Goal: Find specific page/section: Find specific page/section

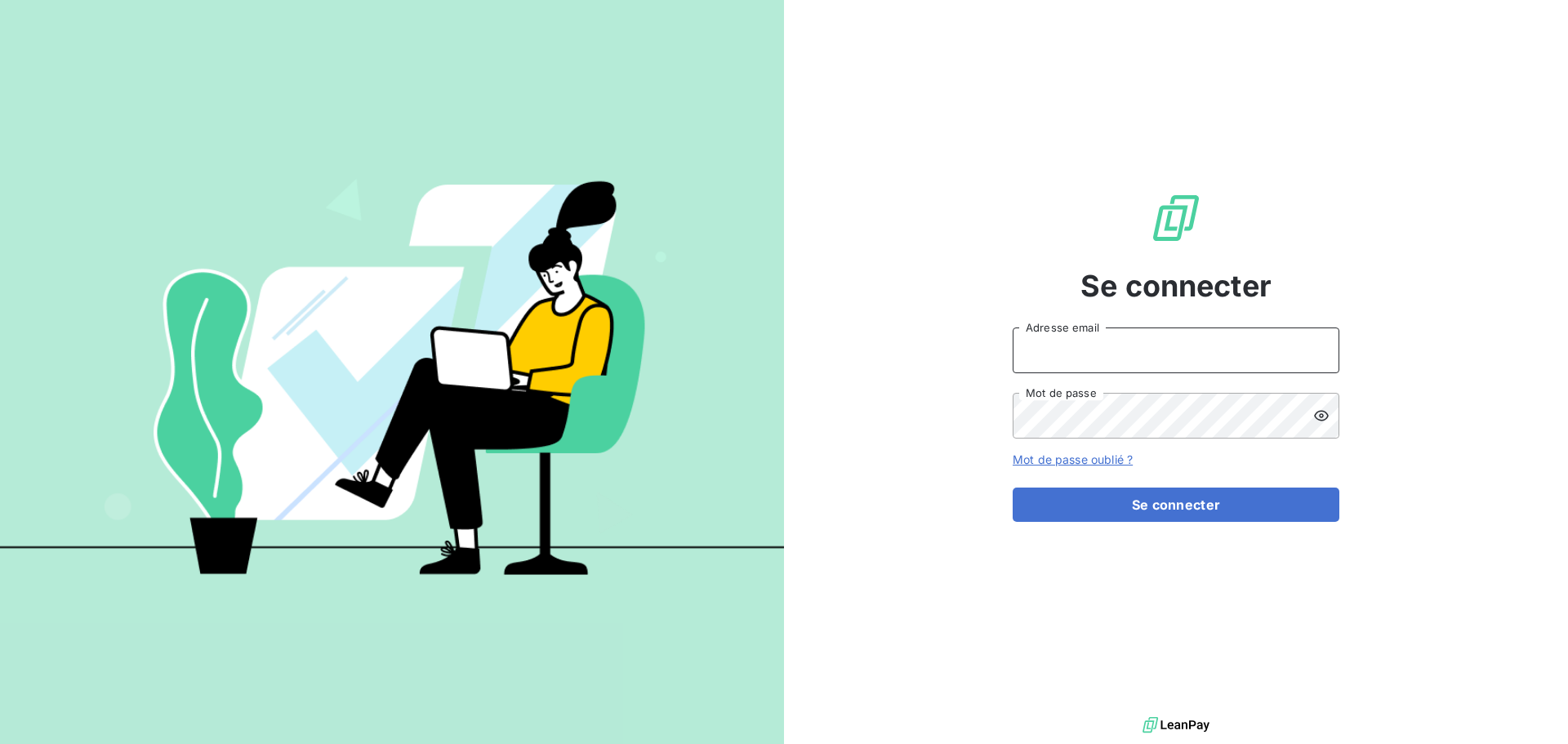
type input "[PERSON_NAME][EMAIL_ADDRESS][DOMAIN_NAME]"
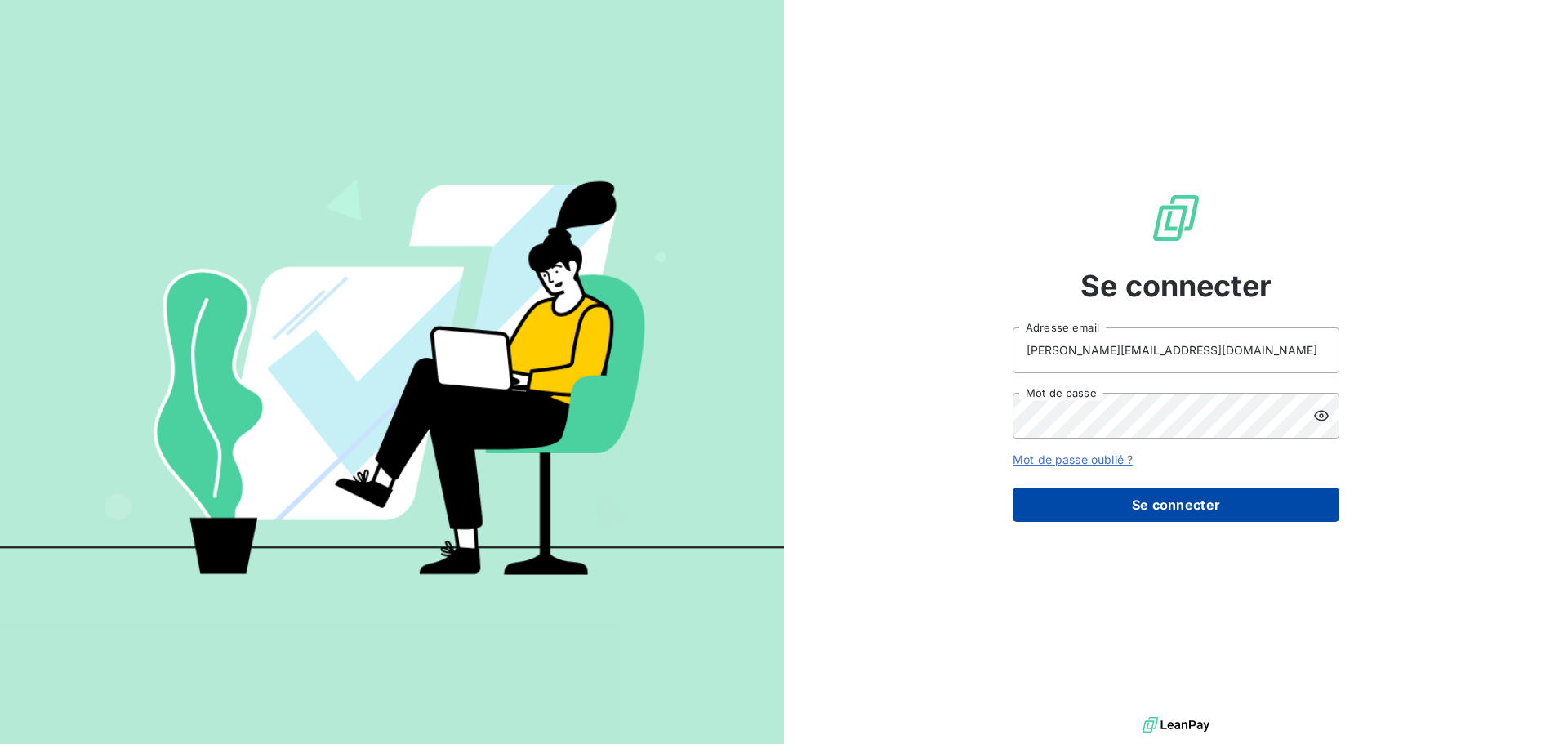
drag, startPoint x: 0, startPoint y: 0, endPoint x: 1177, endPoint y: 508, distance: 1281.9
click at [1177, 508] on button "Se connecter" at bounding box center [1176, 504] width 327 height 34
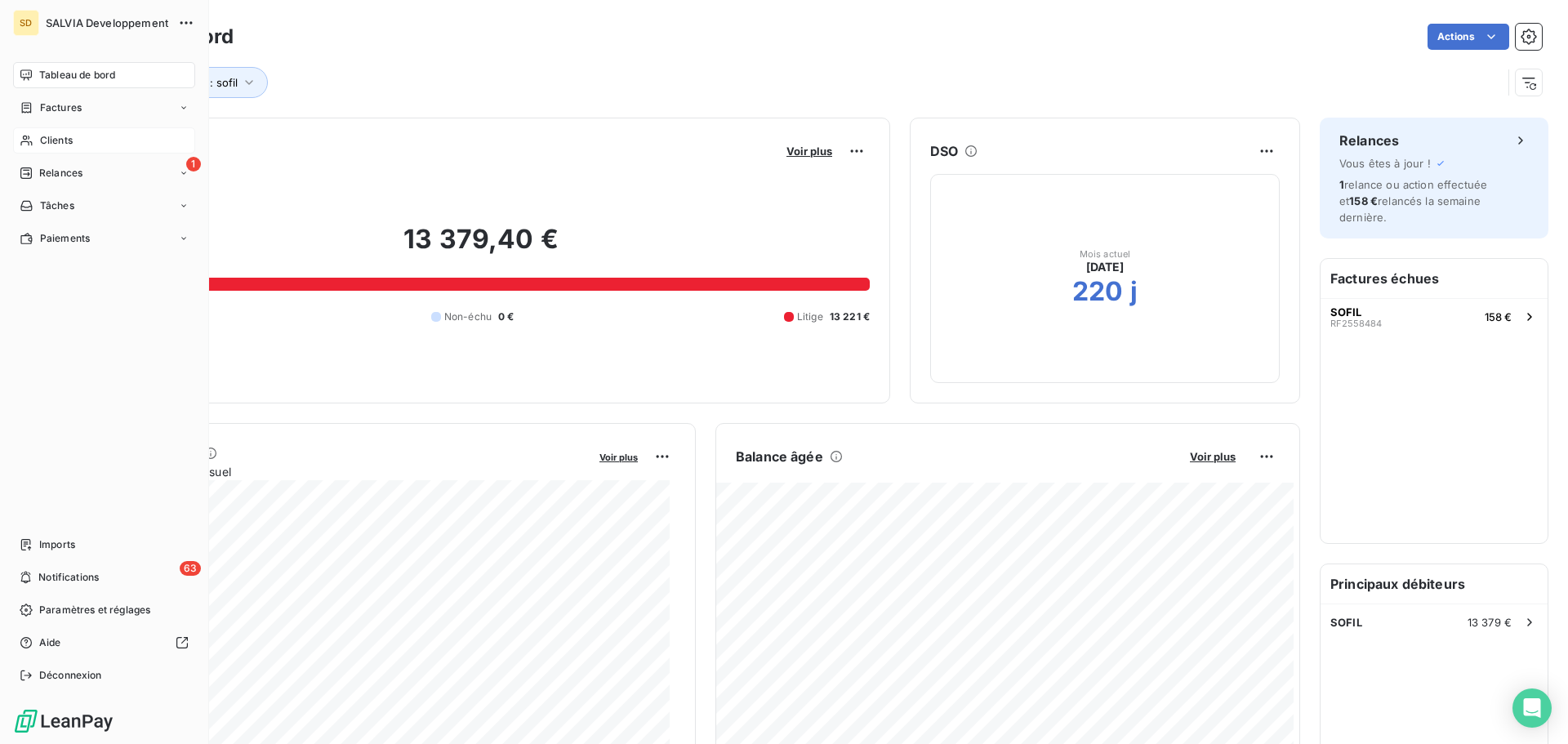
click at [71, 137] on span "Clients" at bounding box center [56, 140] width 33 height 15
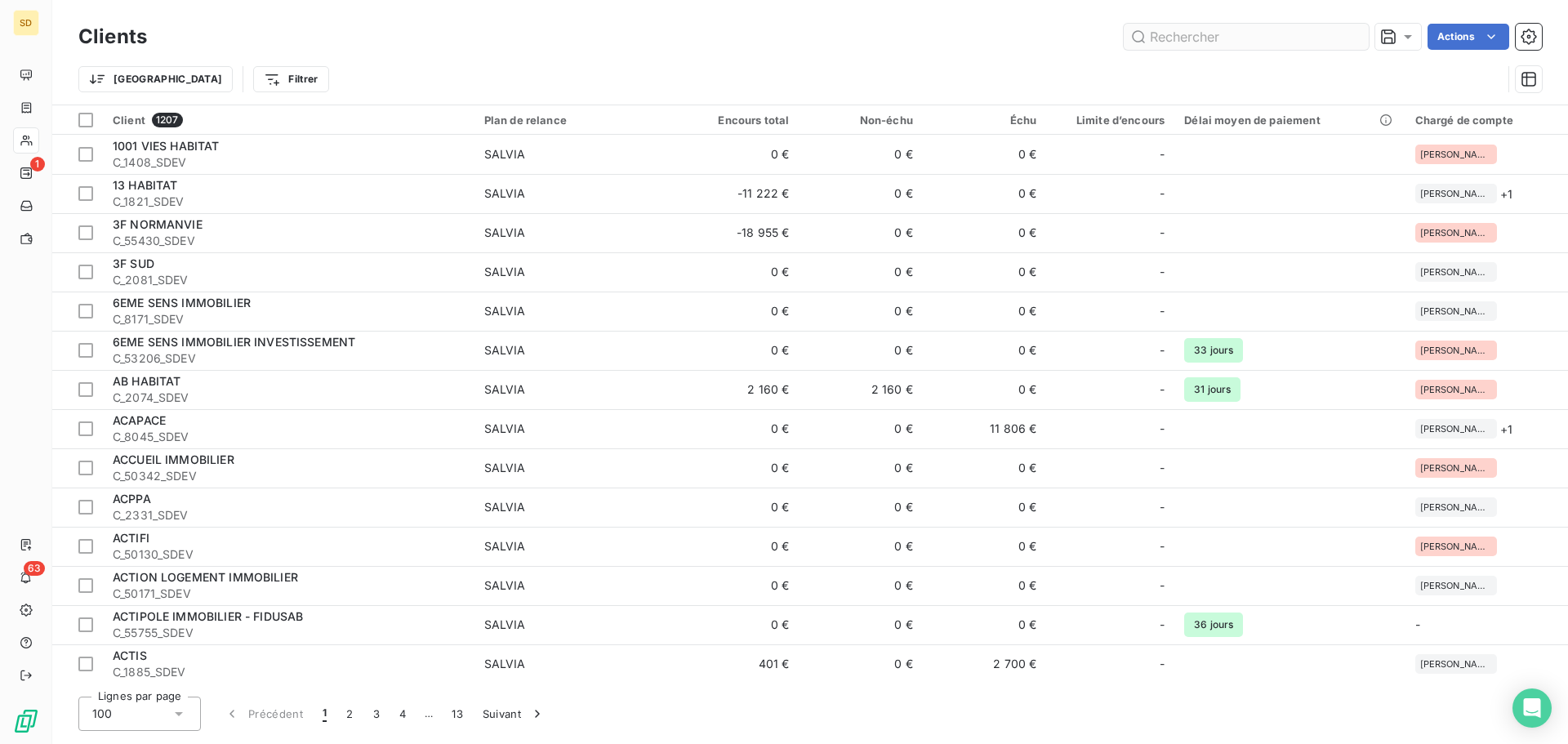
click at [1175, 34] on input "text" at bounding box center [1246, 37] width 245 height 26
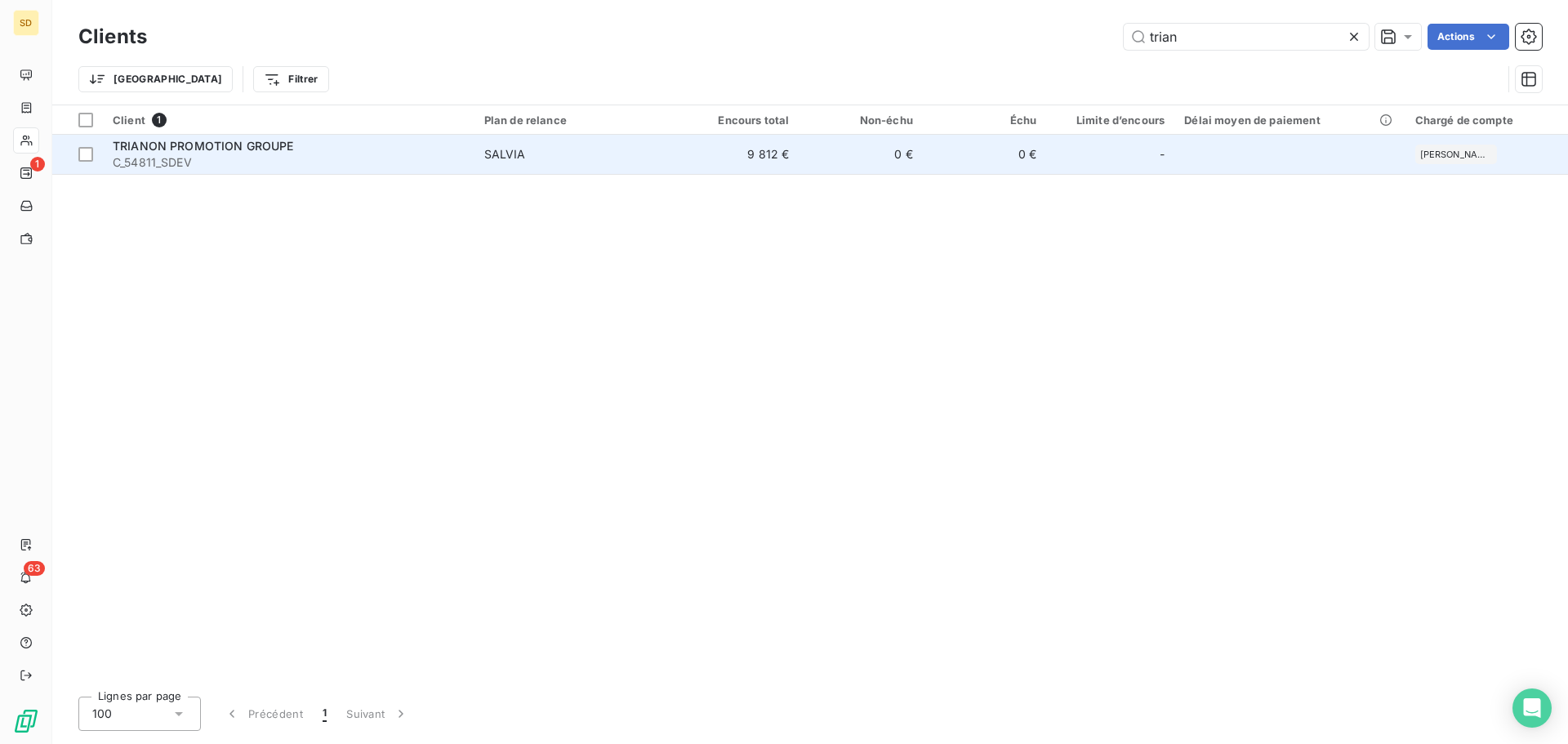
type input "trian"
click at [369, 151] on div "TRIANON PROMOTION GROUPE" at bounding box center [289, 146] width 352 height 16
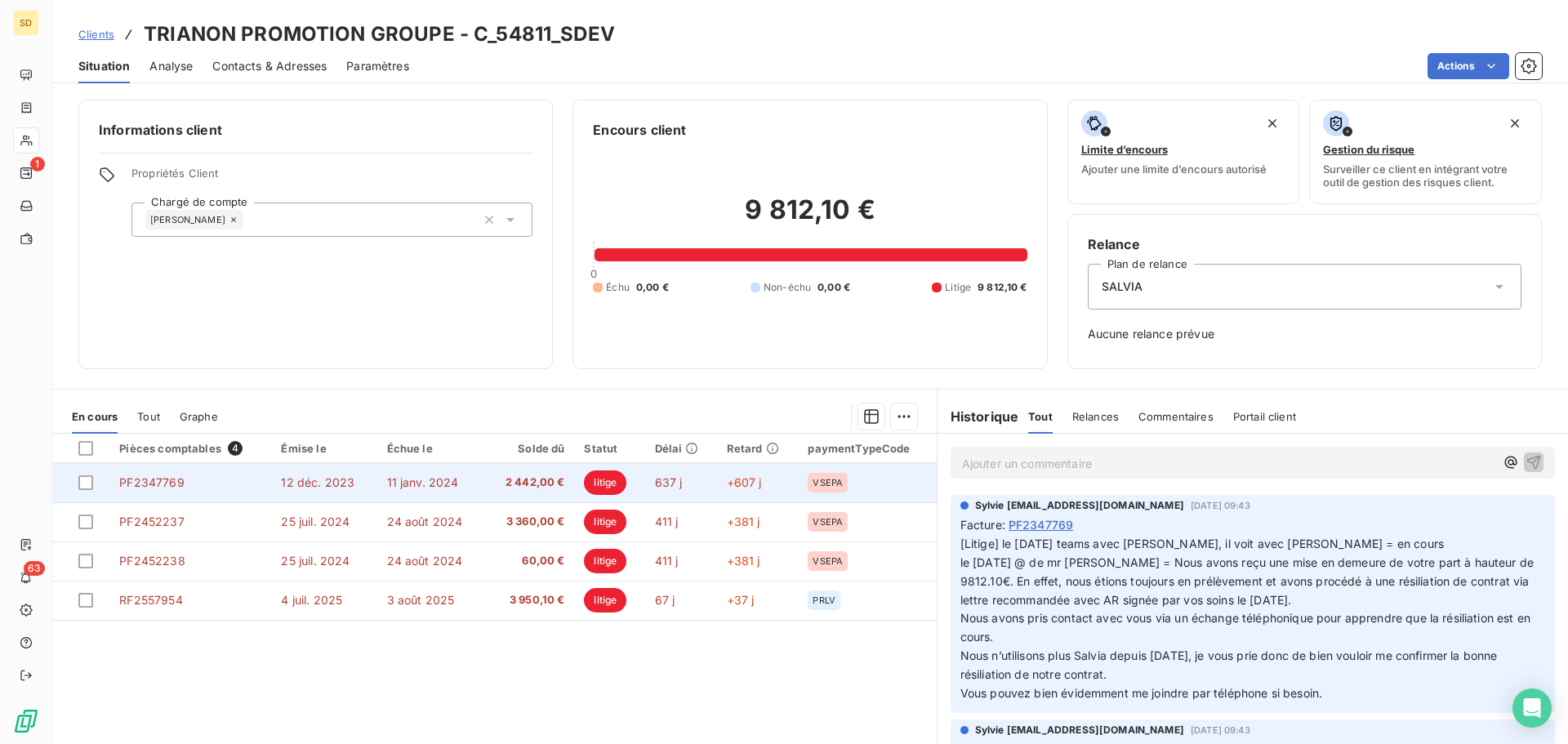
click at [466, 483] on td "11 janv. 2024" at bounding box center [431, 482] width 108 height 39
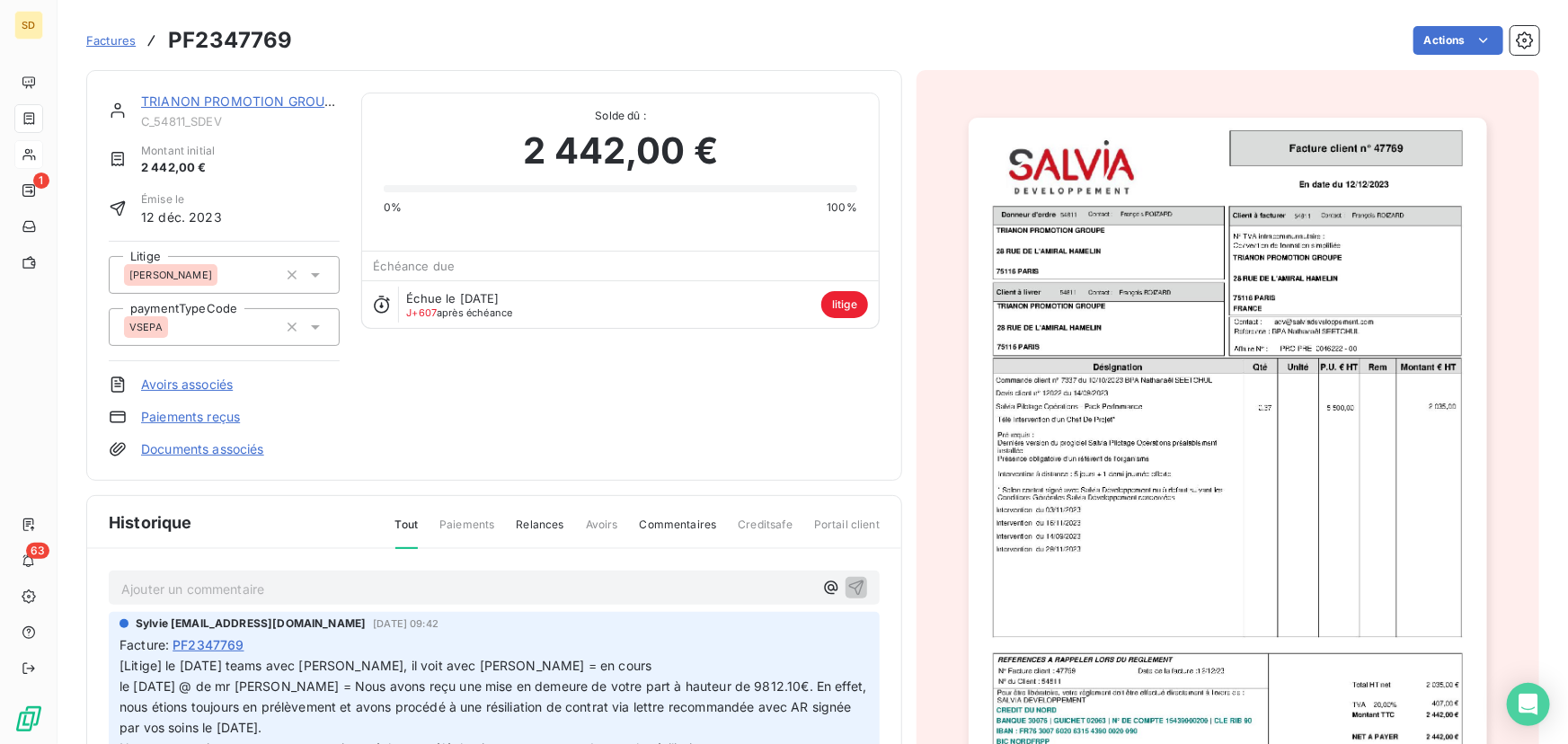
click at [1183, 401] on img "button" at bounding box center [1227, 483] width 518 height 731
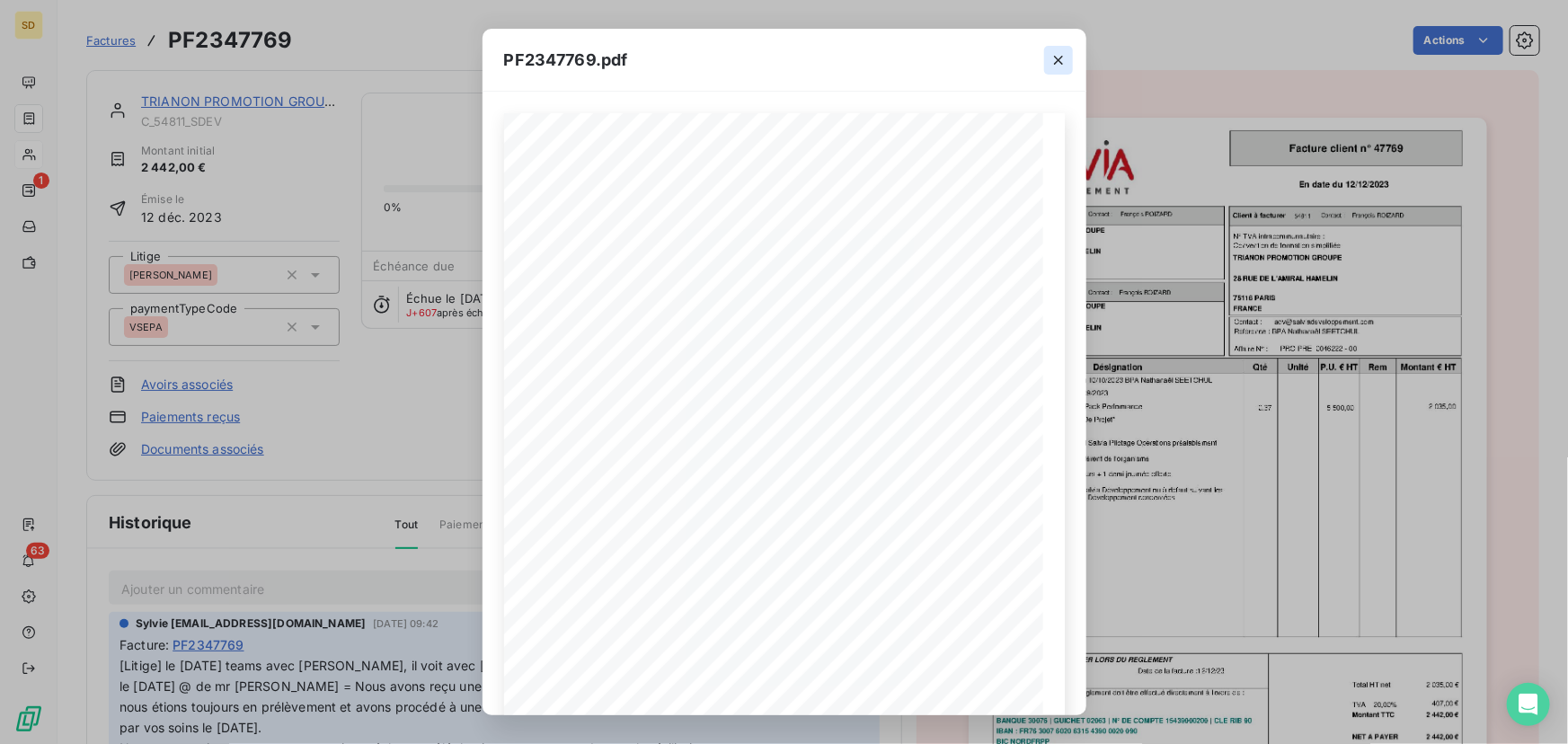
click at [1052, 57] on icon "button" at bounding box center [1058, 60] width 17 height 17
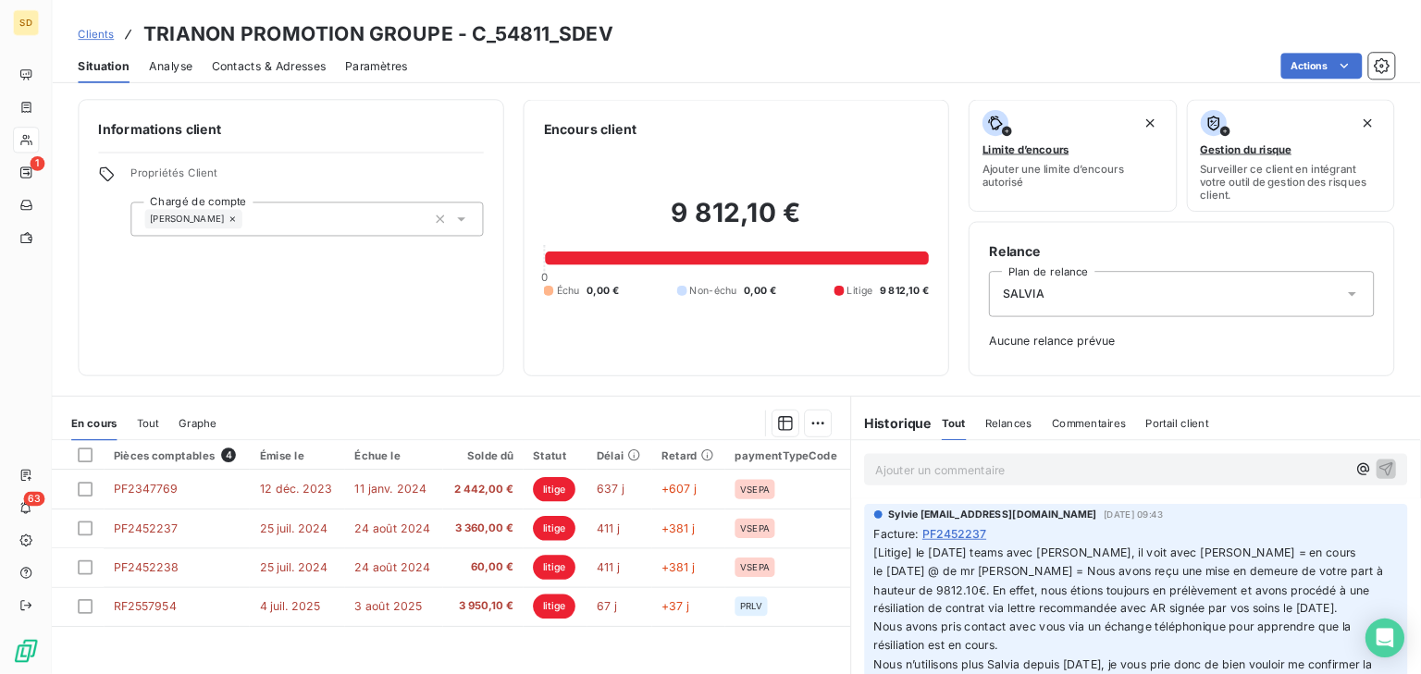
scroll to position [336, 0]
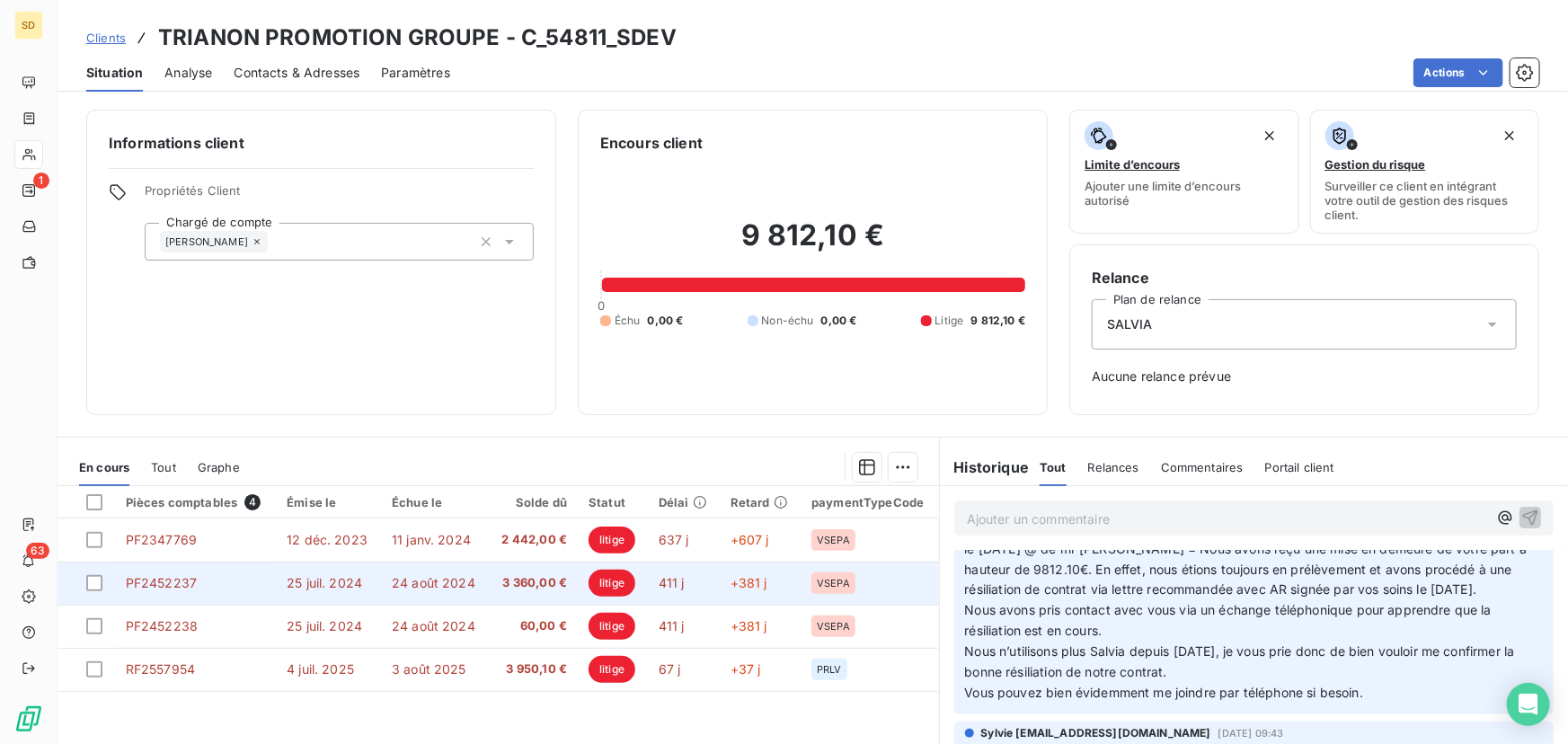
click at [381, 580] on td "24 août 2024" at bounding box center [434, 583] width 108 height 43
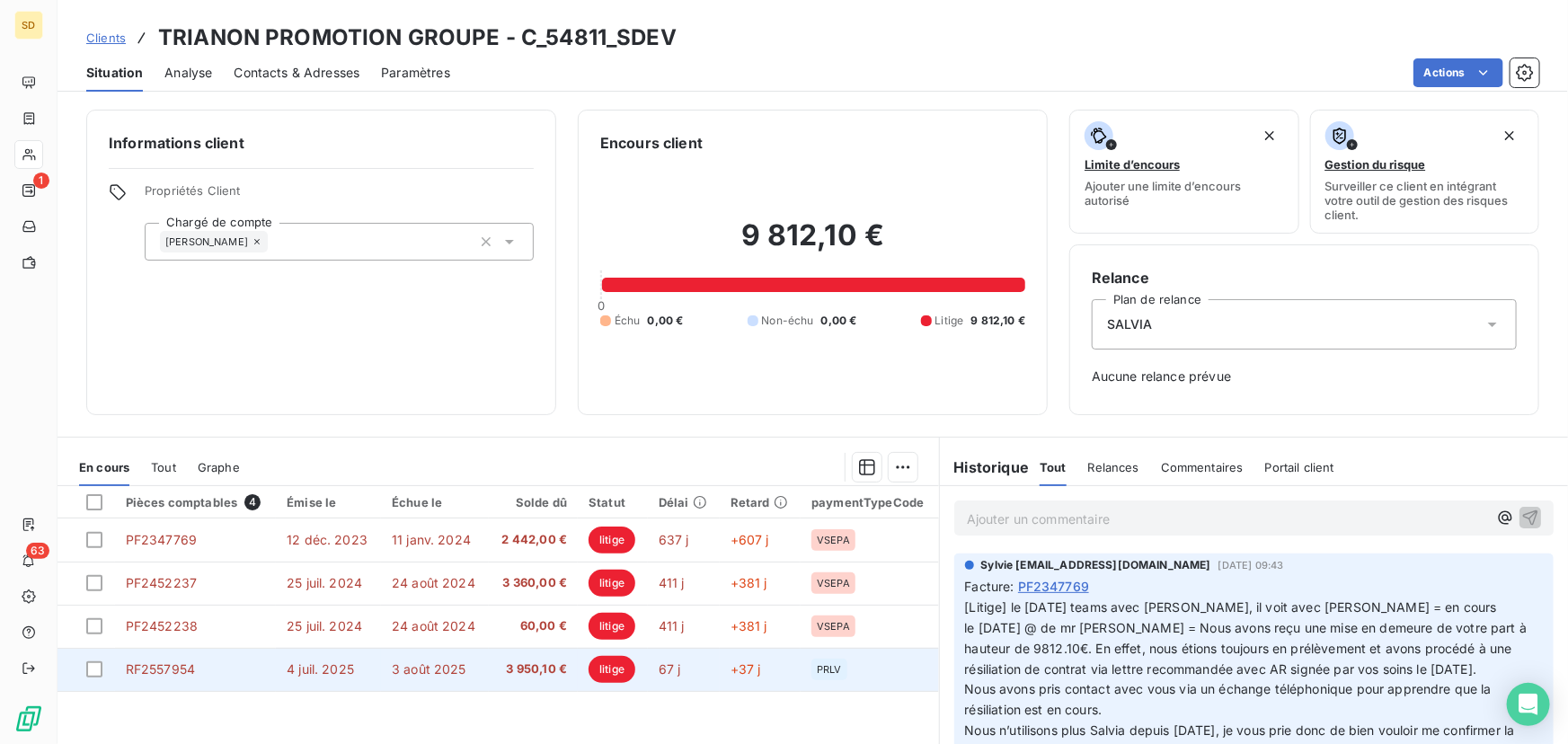
click at [384, 662] on td "3 août 2025" at bounding box center [434, 669] width 108 height 43
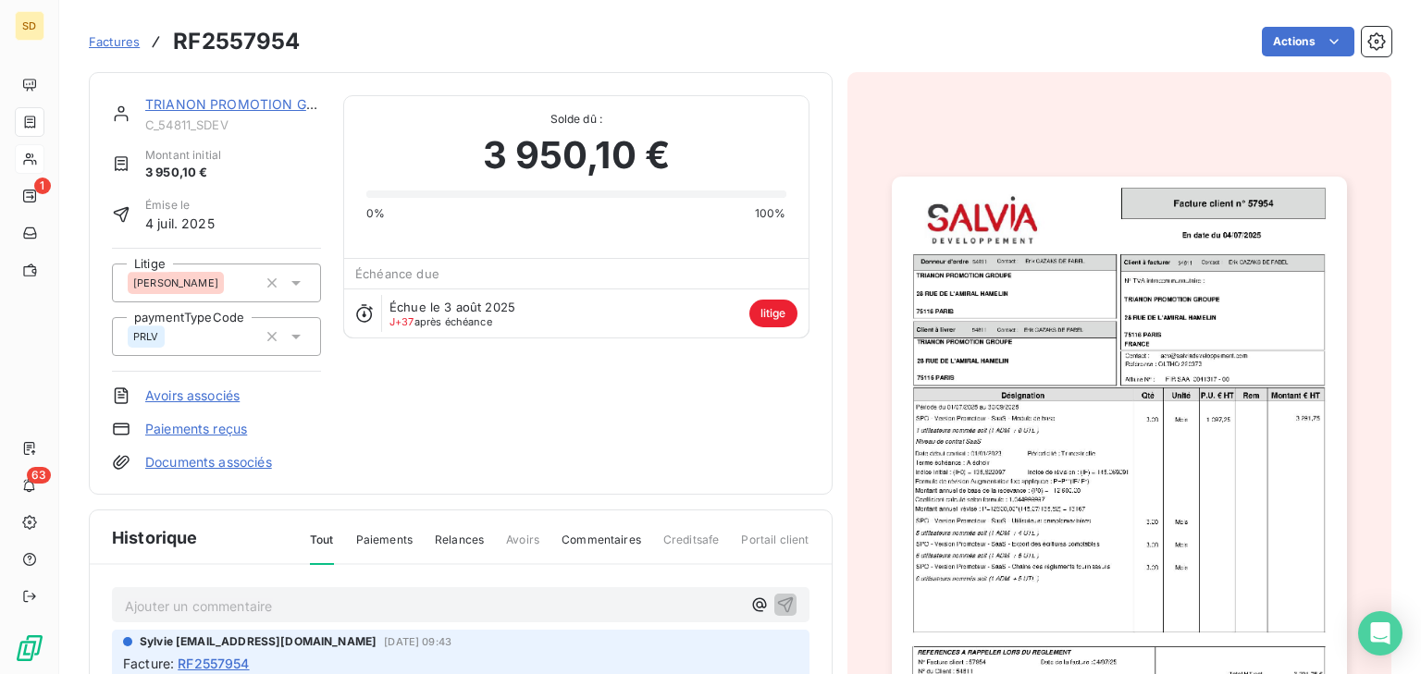
click at [997, 466] on img "button" at bounding box center [1119, 498] width 455 height 642
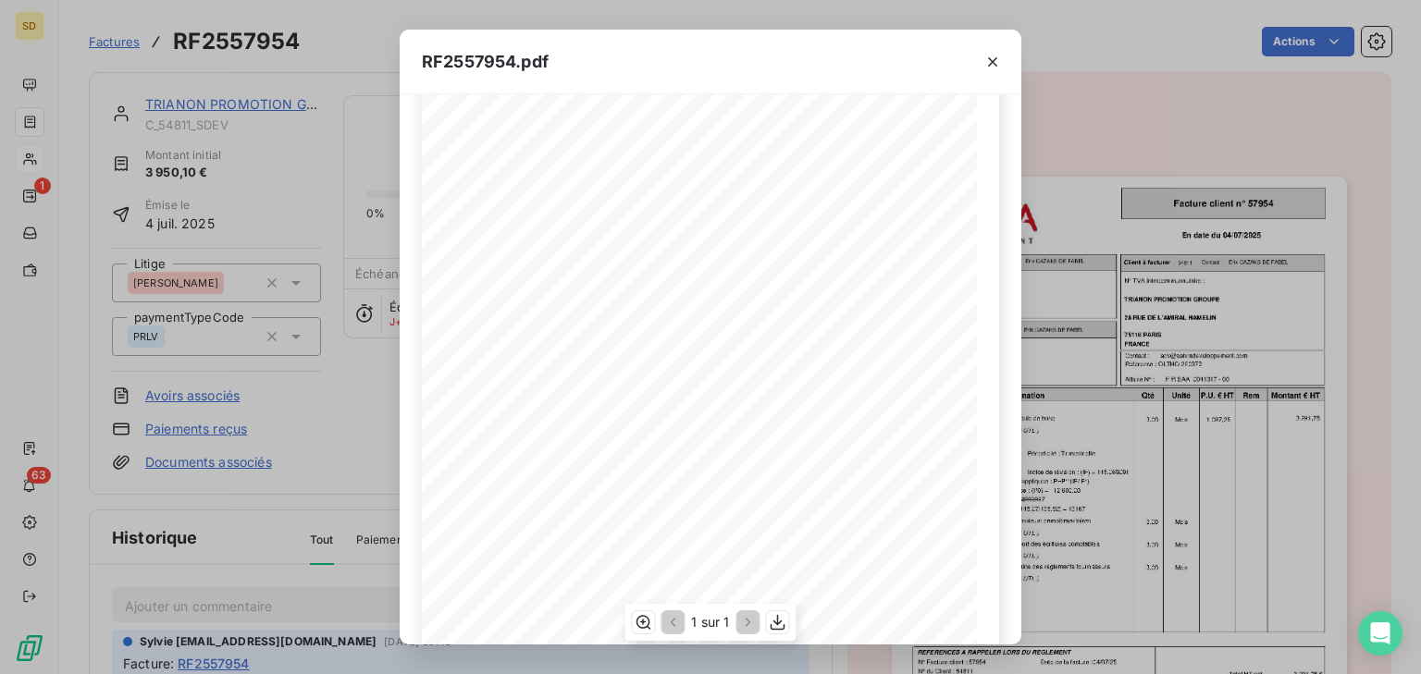
scroll to position [74, 0]
click at [1000, 51] on button "button" at bounding box center [993, 62] width 30 height 30
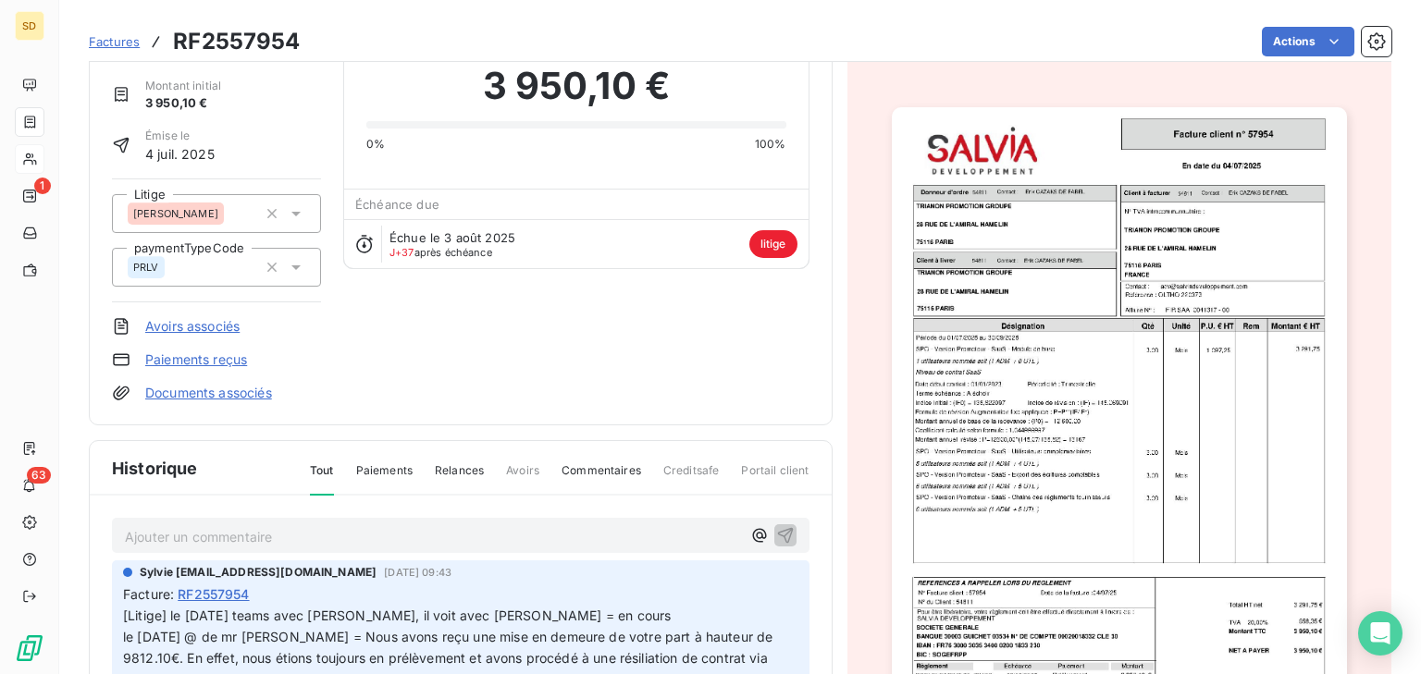
scroll to position [0, 0]
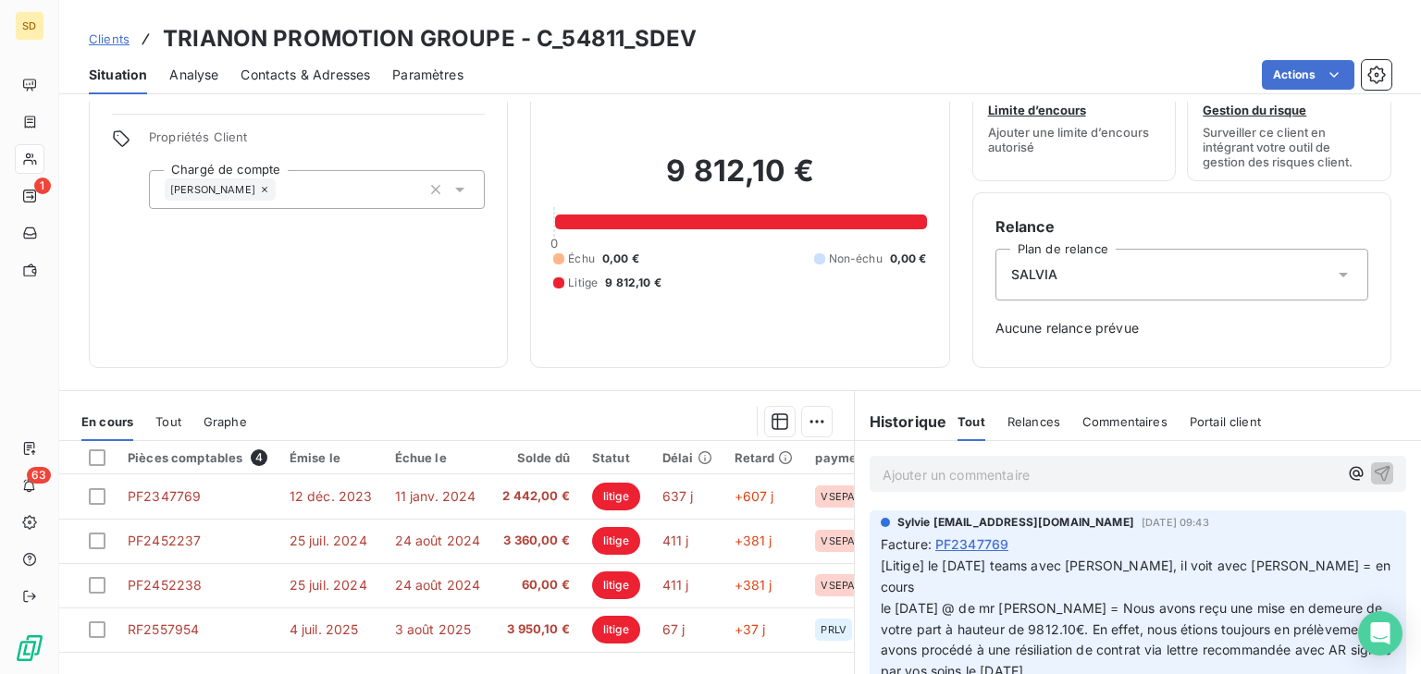
scroll to position [148, 0]
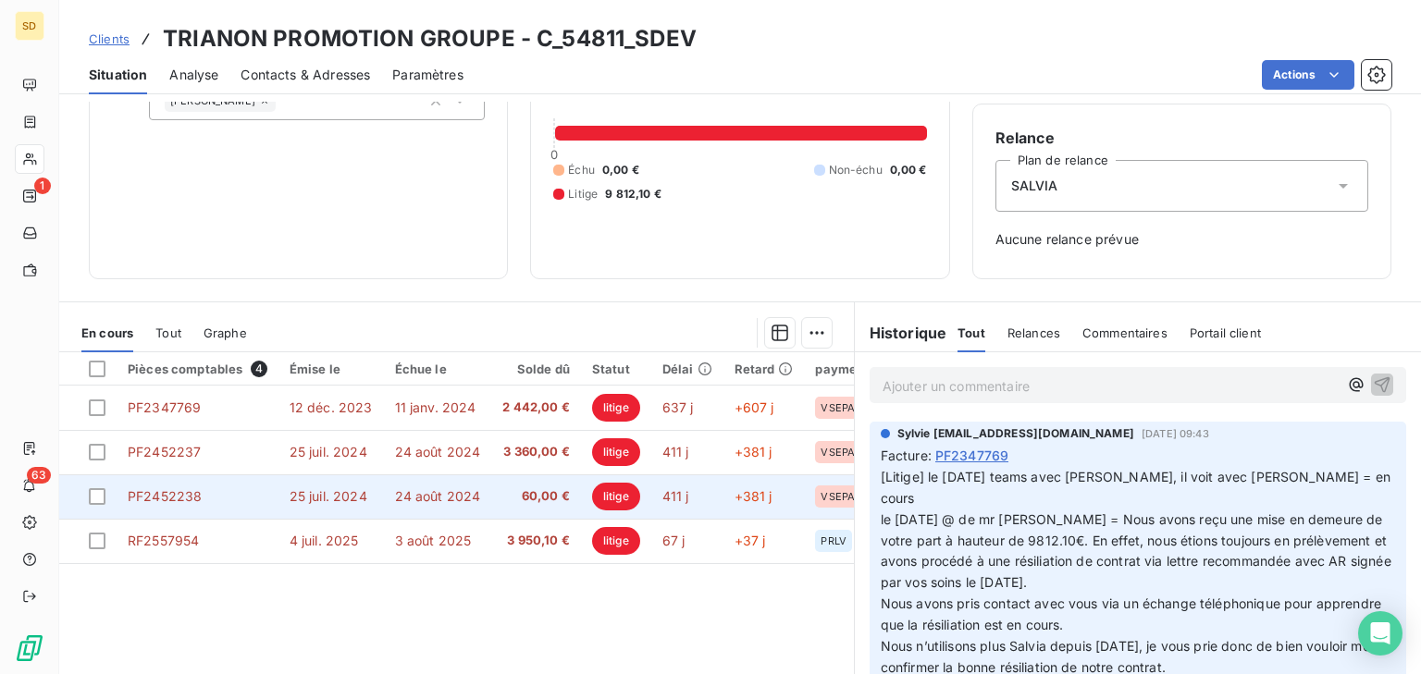
click at [491, 495] on td "60,00 €" at bounding box center [536, 496] width 90 height 44
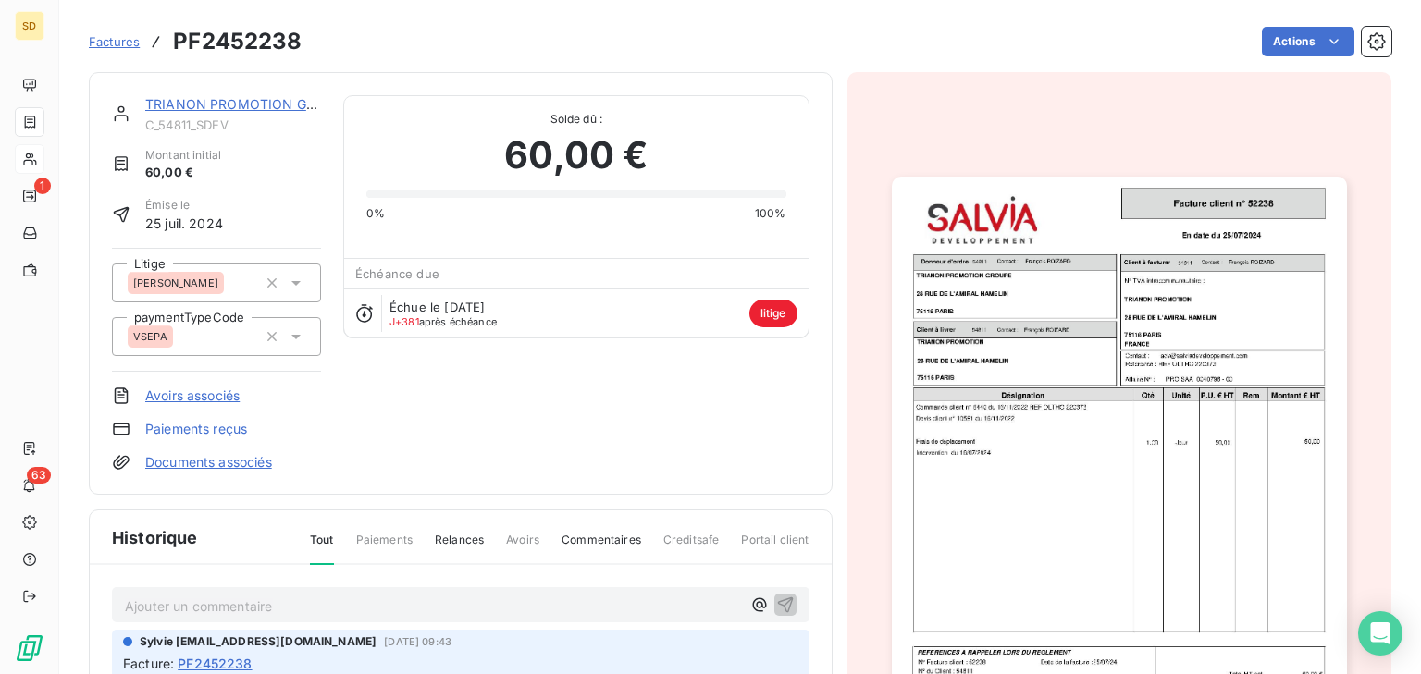
click at [130, 43] on span "Factures" at bounding box center [114, 41] width 51 height 15
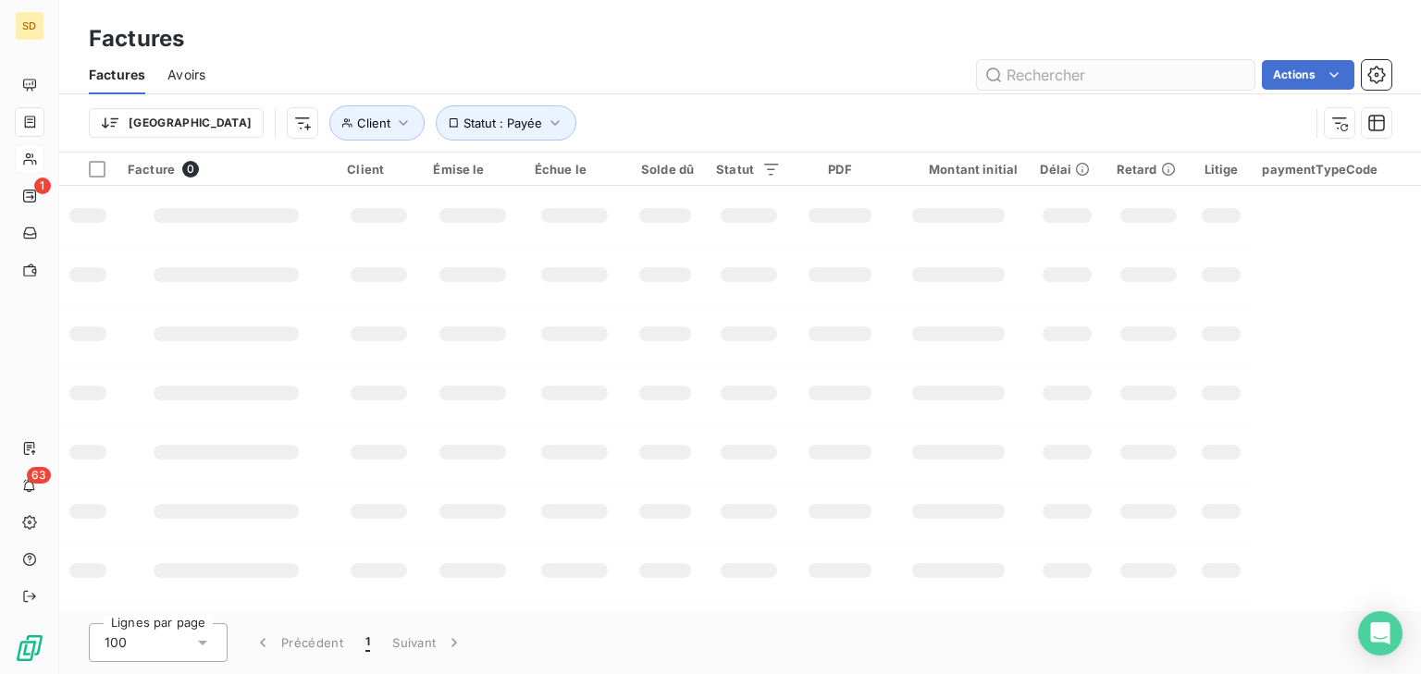
click at [1076, 73] on input "text" at bounding box center [1115, 75] width 277 height 30
type input "trianon"
click at [463, 121] on span "Statut : Payée" at bounding box center [502, 123] width 79 height 15
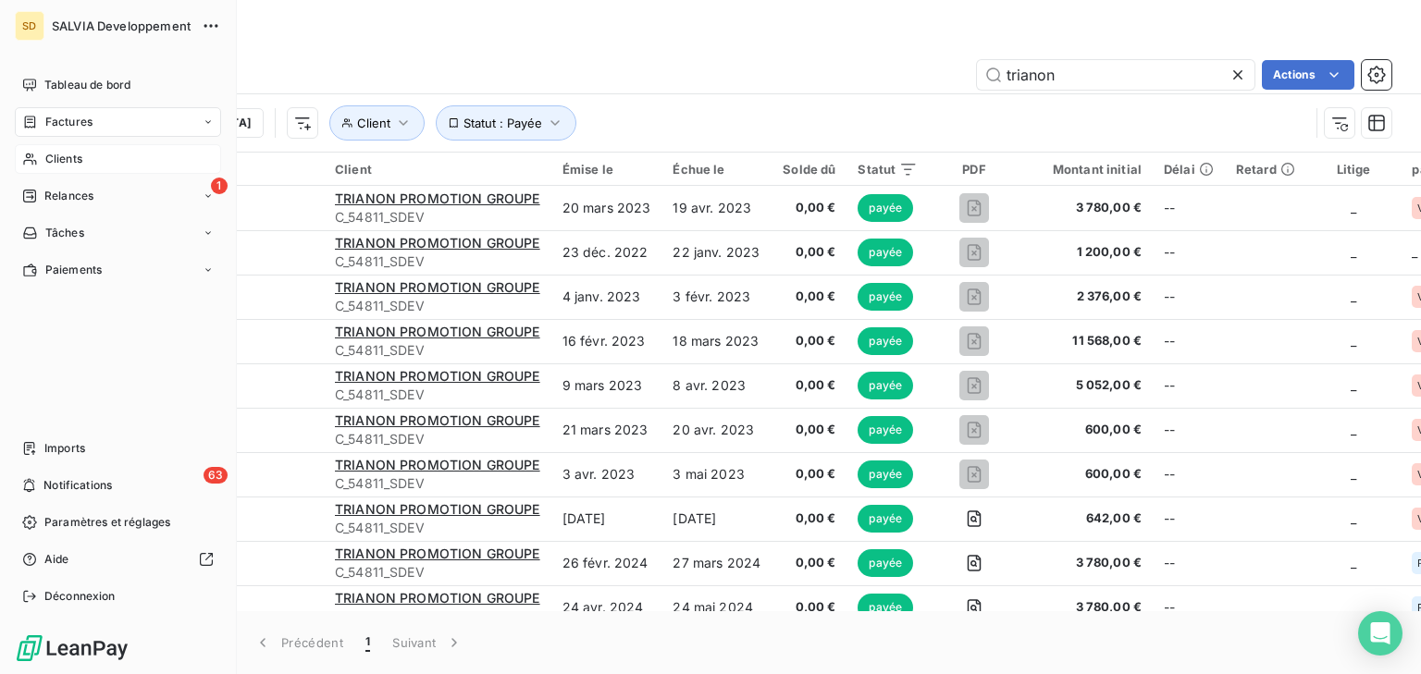
click at [209, 122] on icon at bounding box center [208, 121] width 6 height 3
click at [89, 227] on div "Clients" at bounding box center [118, 233] width 206 height 30
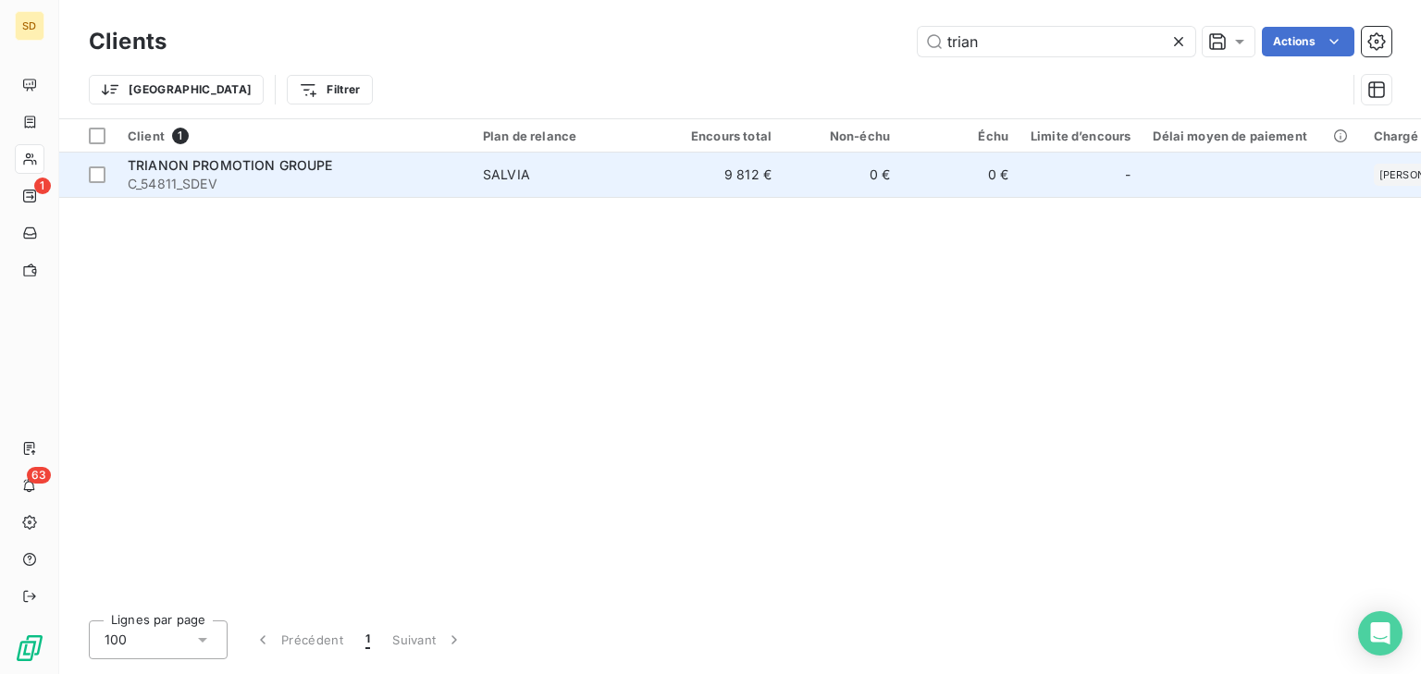
click at [300, 179] on span "C_54811_SDEV" at bounding box center [294, 184] width 333 height 18
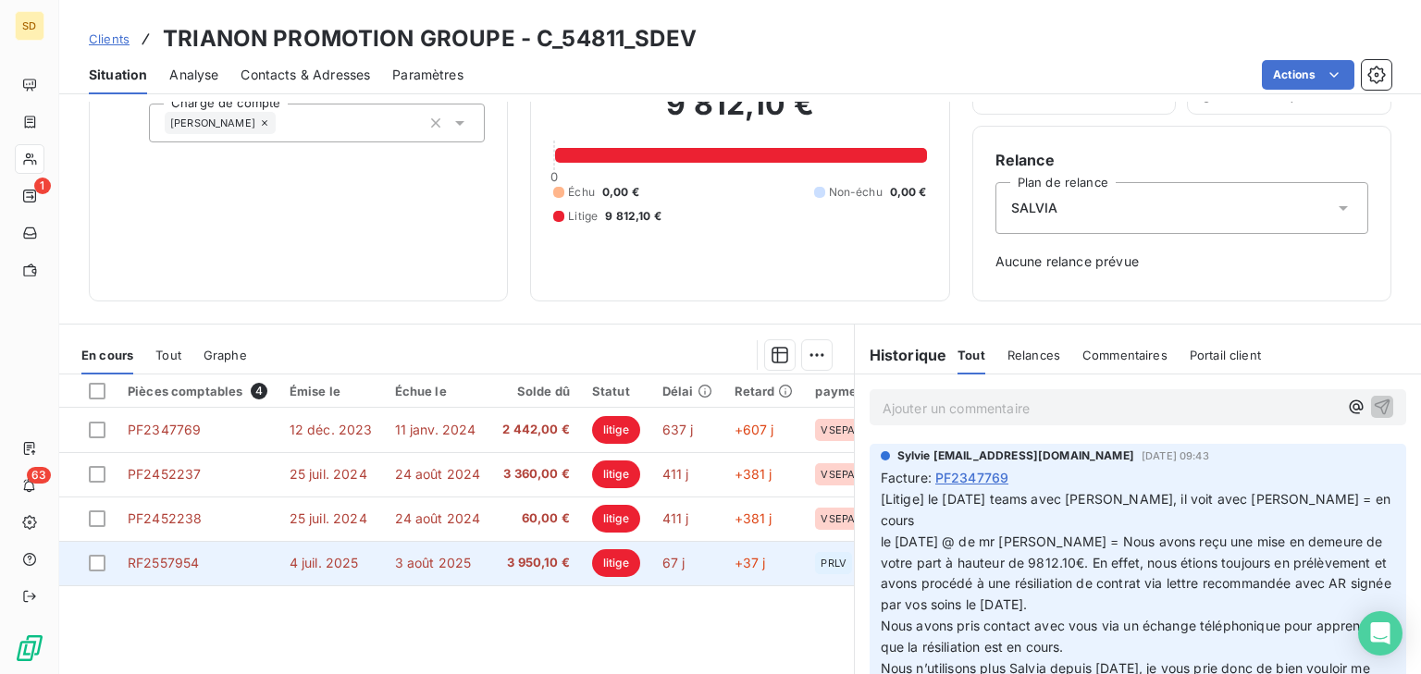
scroll to position [148, 0]
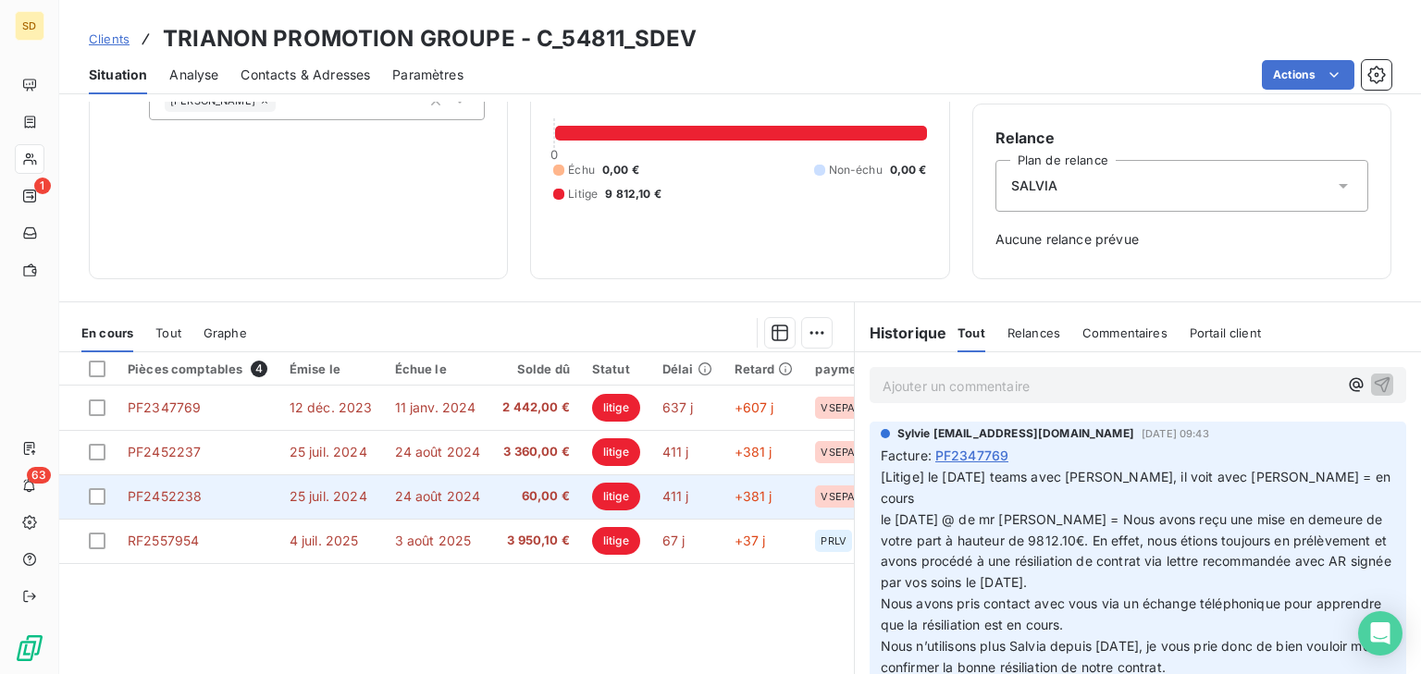
click at [446, 495] on span "24 août 2024" at bounding box center [438, 496] width 86 height 16
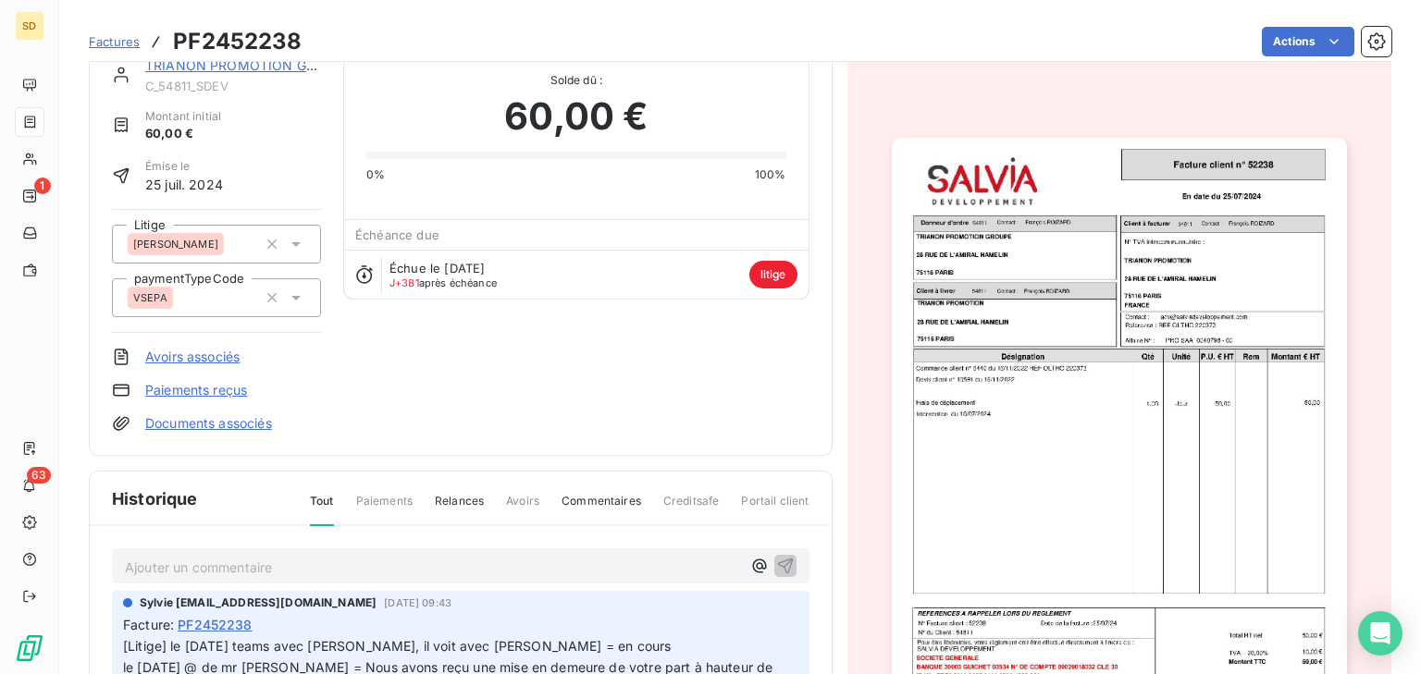
scroll to position [74, 0]
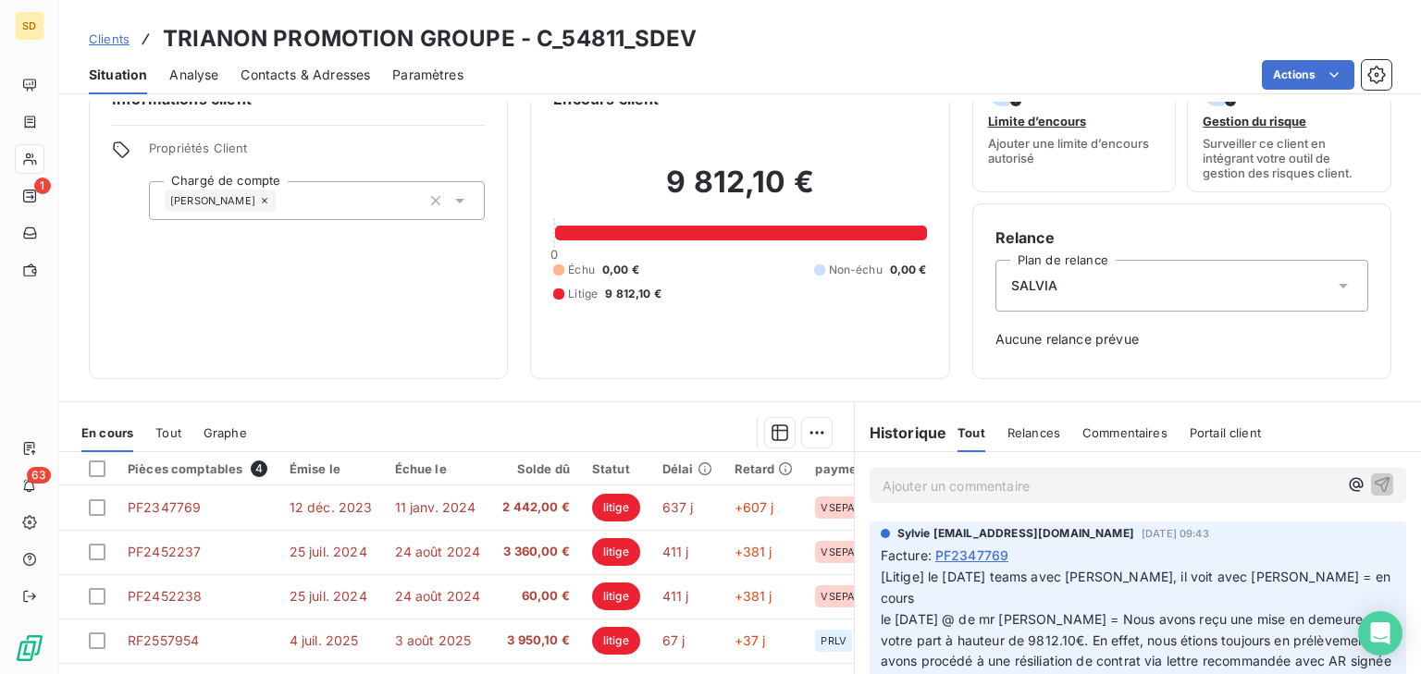
scroll to position [74, 0]
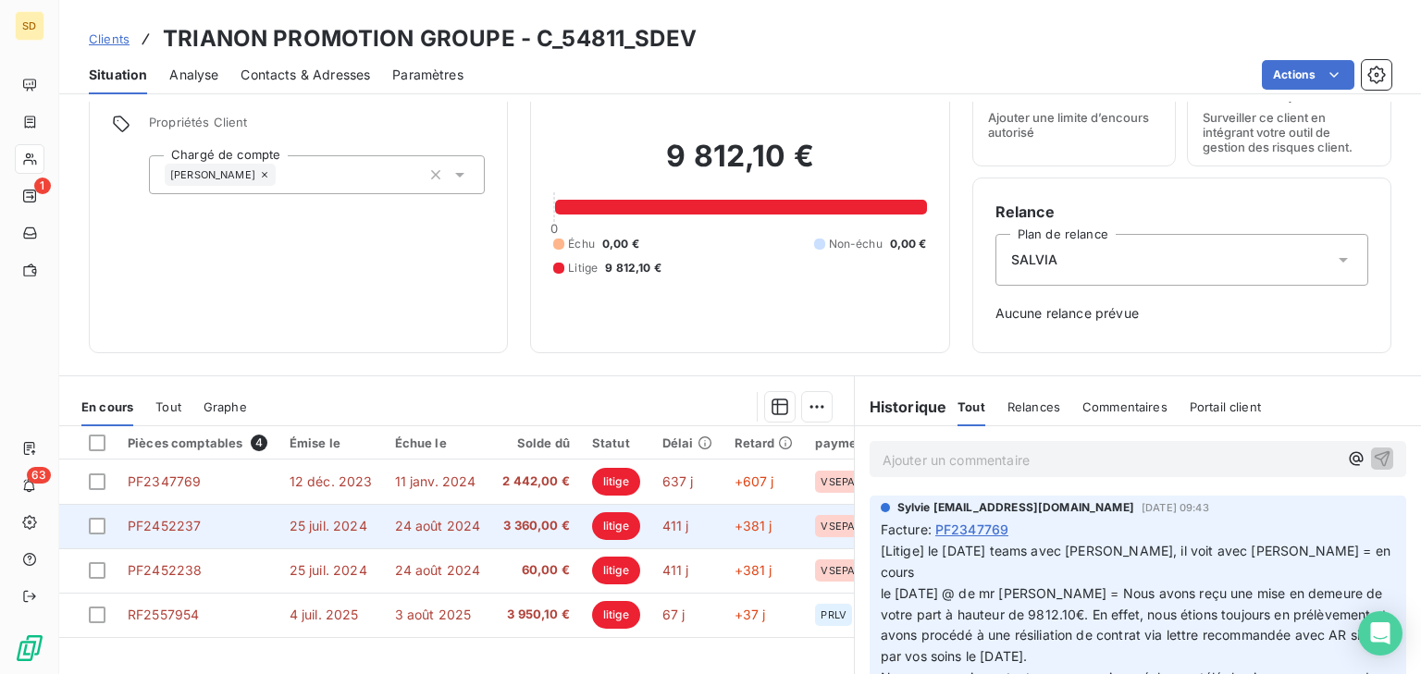
click at [349, 522] on span "25 juil. 2024" at bounding box center [328, 526] width 78 height 16
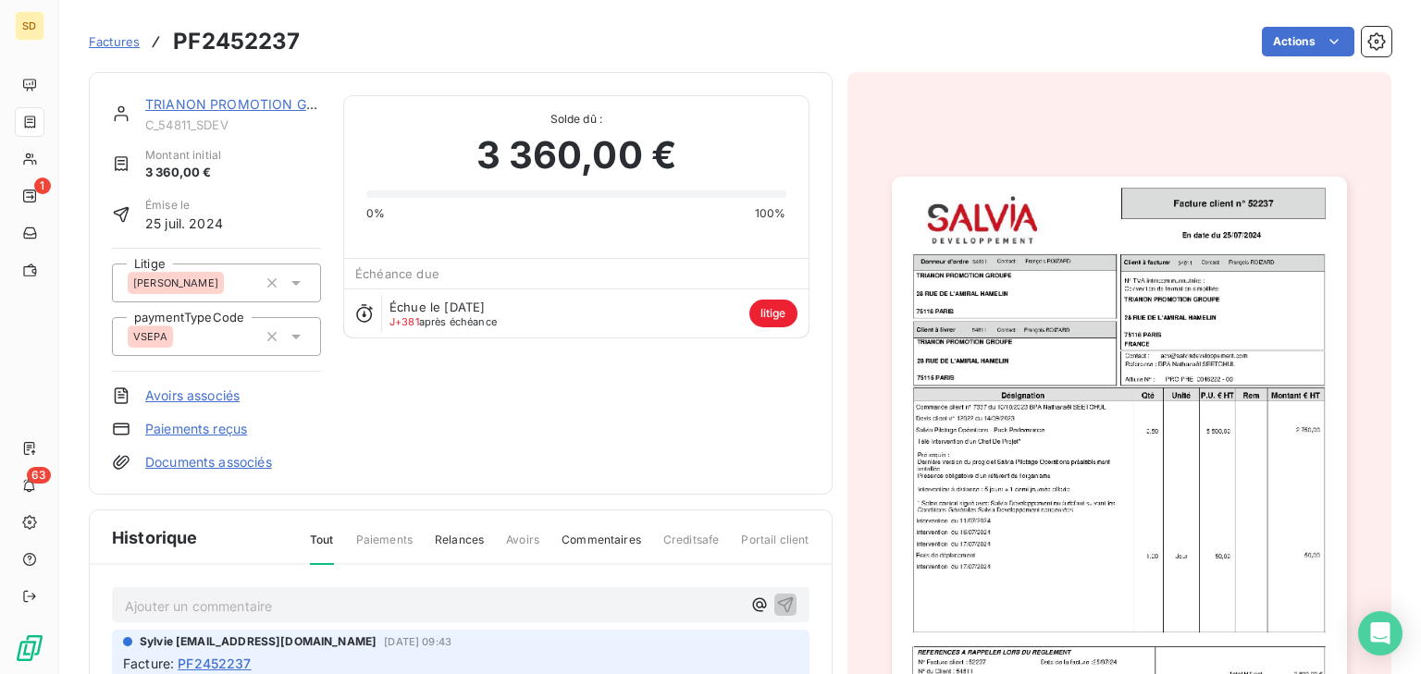
click at [1080, 507] on img "button" at bounding box center [1119, 498] width 455 height 642
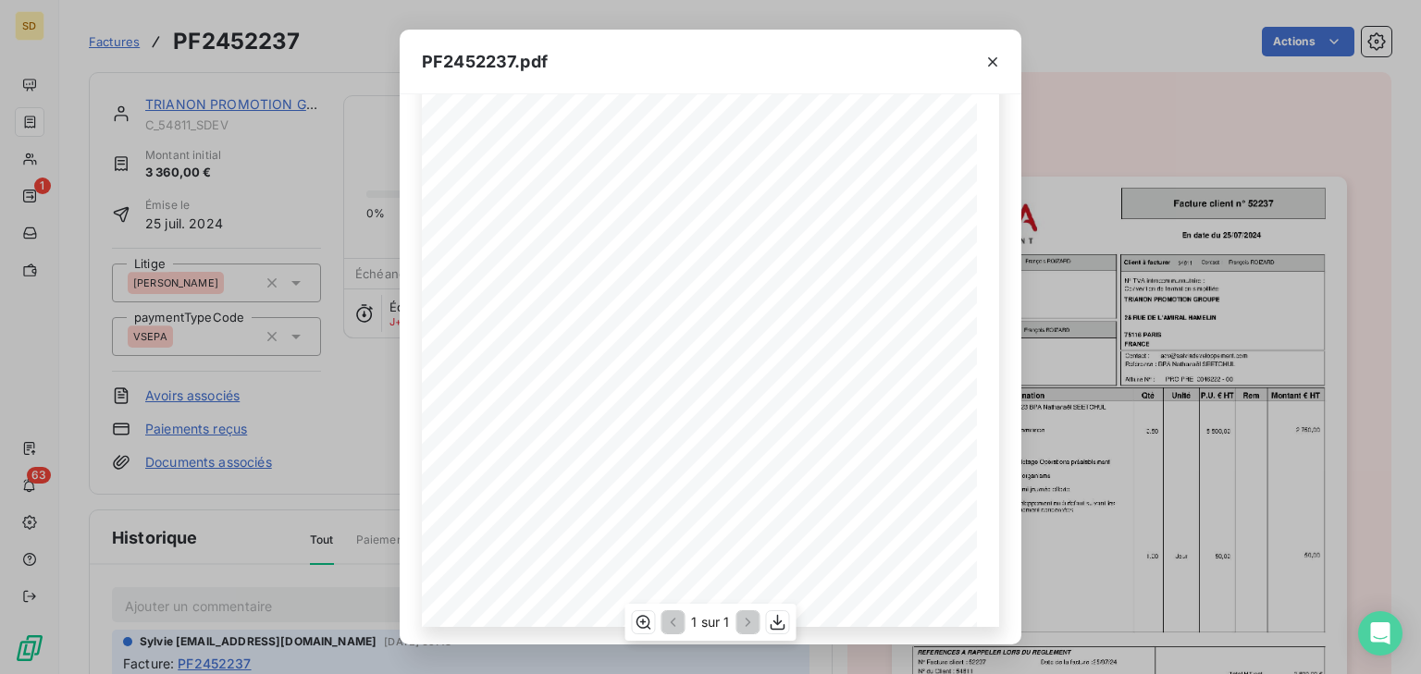
scroll to position [288, 0]
click at [991, 62] on icon "button" at bounding box center [992, 62] width 18 height 18
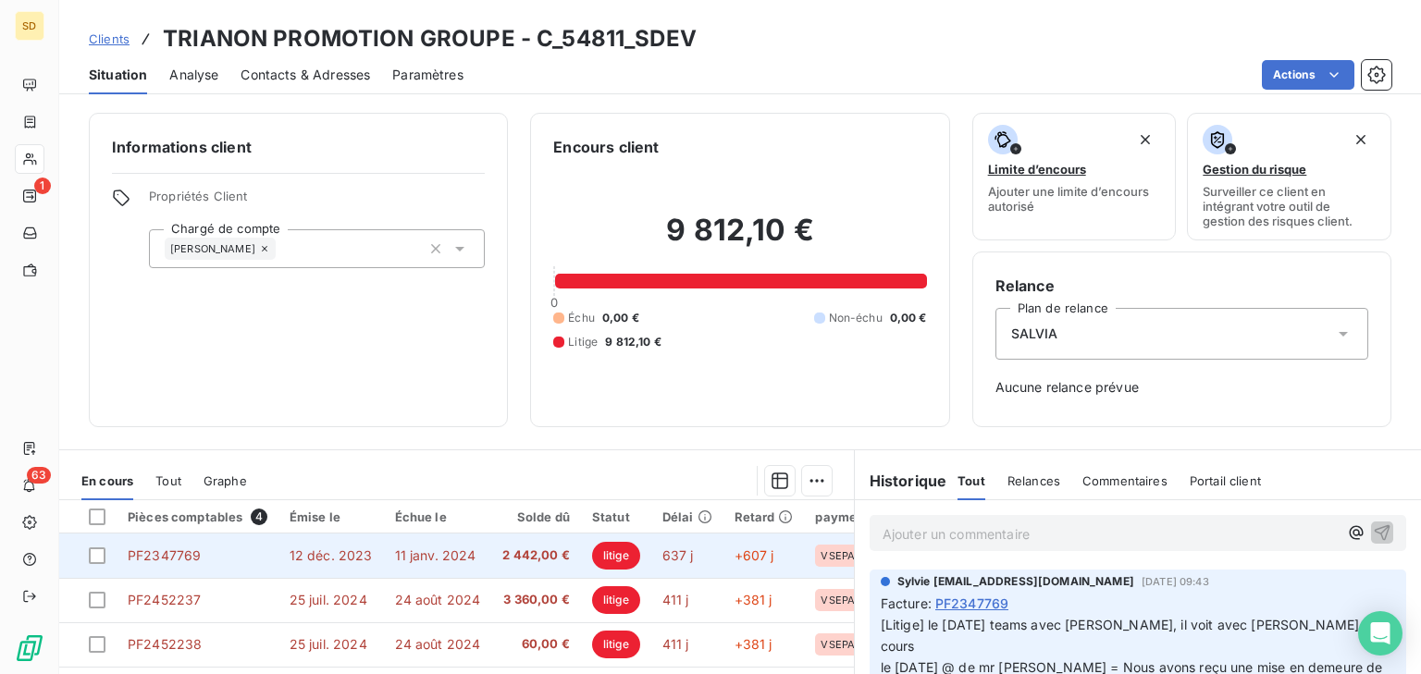
scroll to position [74, 0]
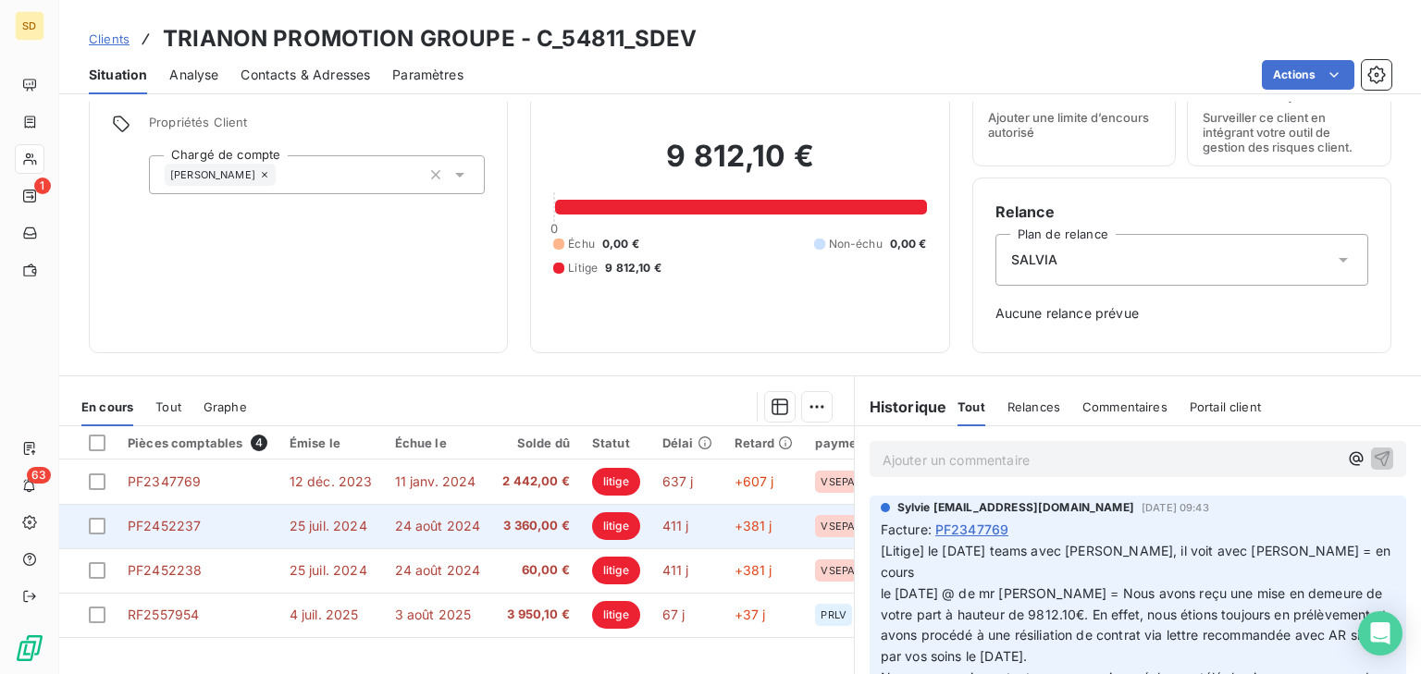
click at [533, 521] on span "3 360,00 €" at bounding box center [536, 526] width 68 height 18
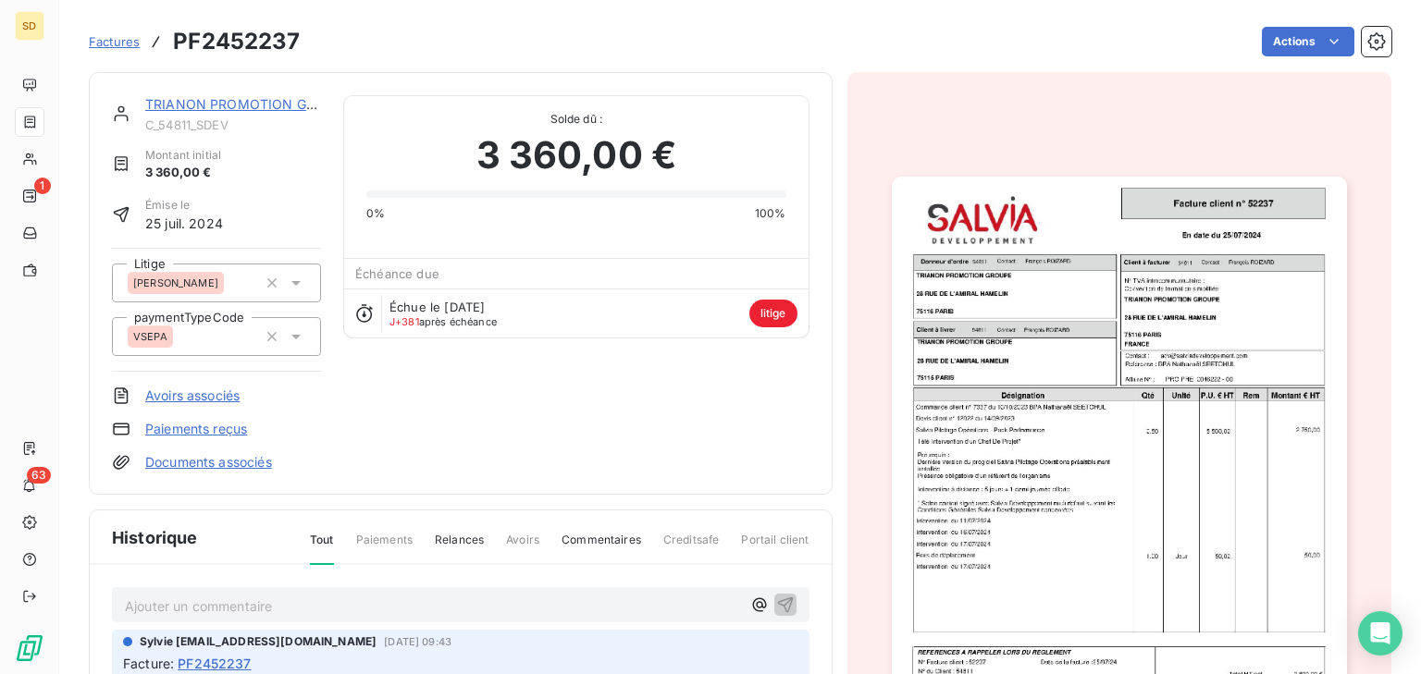
click at [959, 459] on img "button" at bounding box center [1119, 498] width 455 height 642
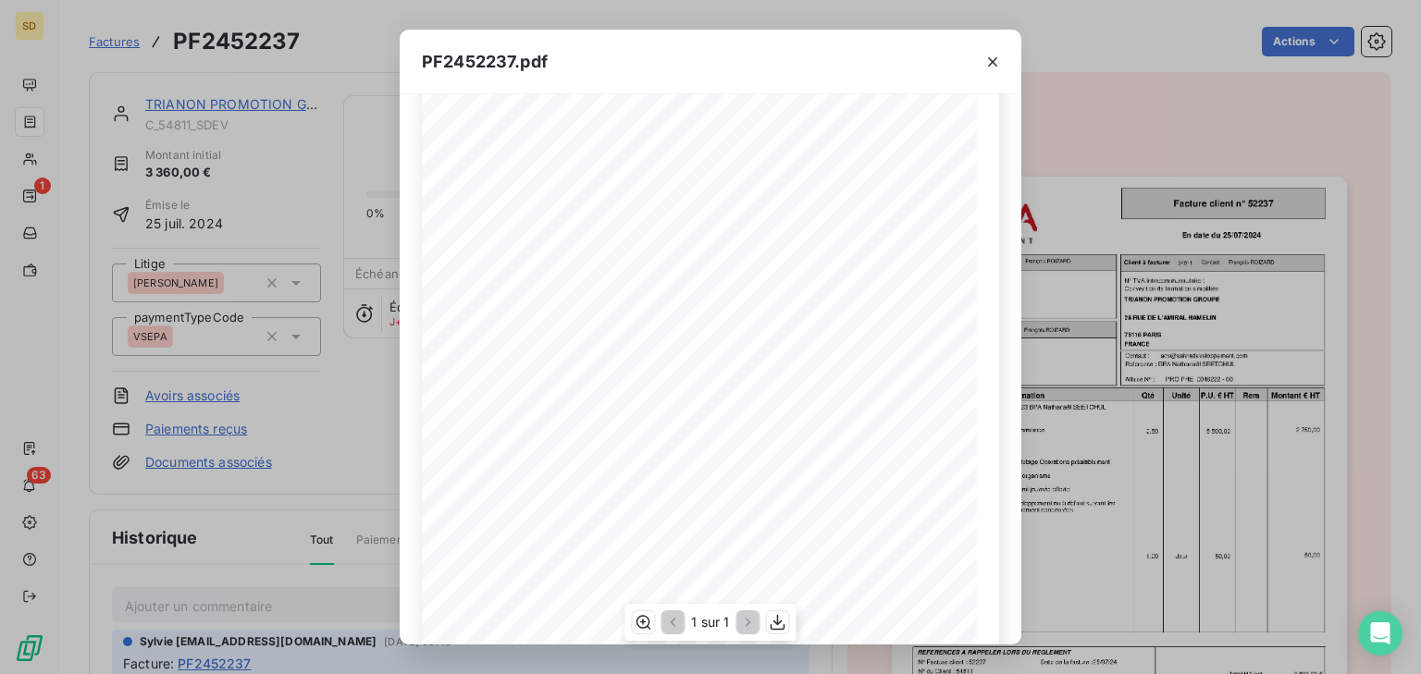
scroll to position [148, 0]
click at [453, 439] on div "PRO PRE 0046222 - 00 [DATE] En date du Client à livrer Donneur d'ordre 54811 54…" at bounding box center [710, 366] width 577 height 794
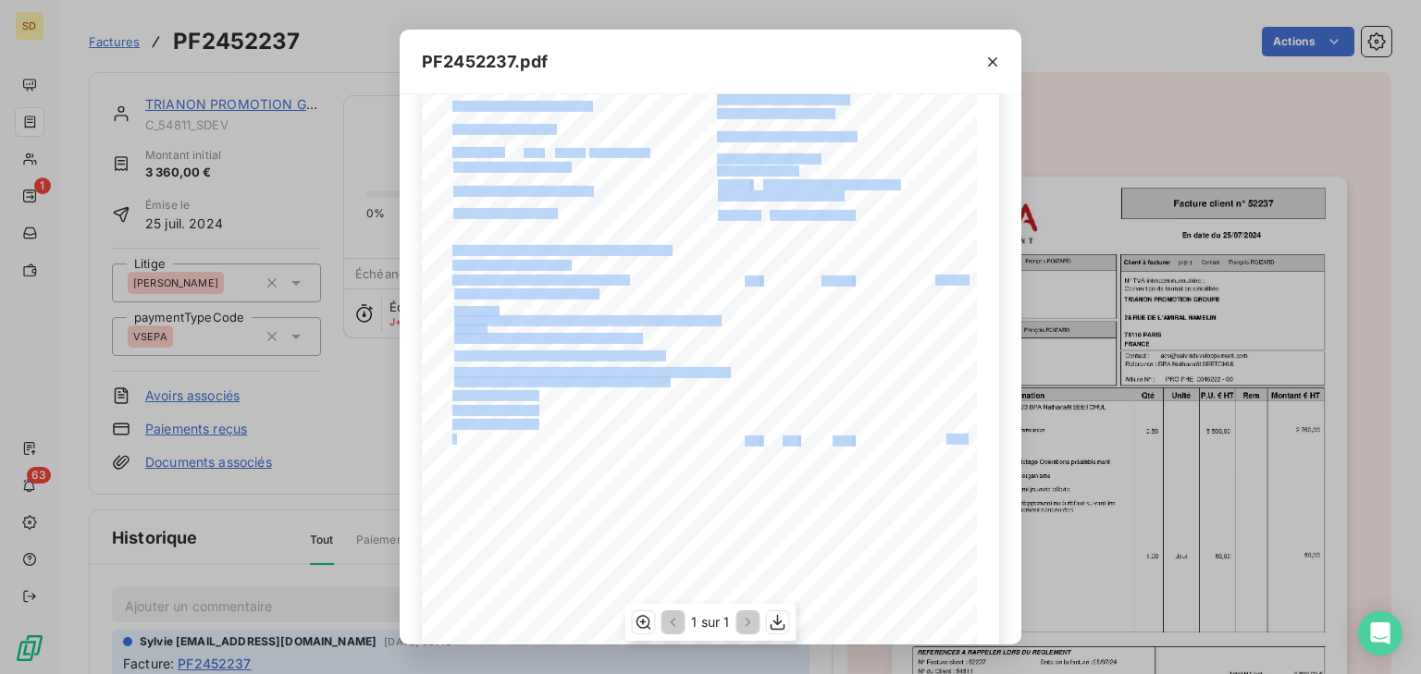
click at [556, 431] on div "PRO PRE 0046222 - 00 [DATE] En date du Client à livrer Donneur d'ordre 54811 54…" at bounding box center [710, 366] width 577 height 794
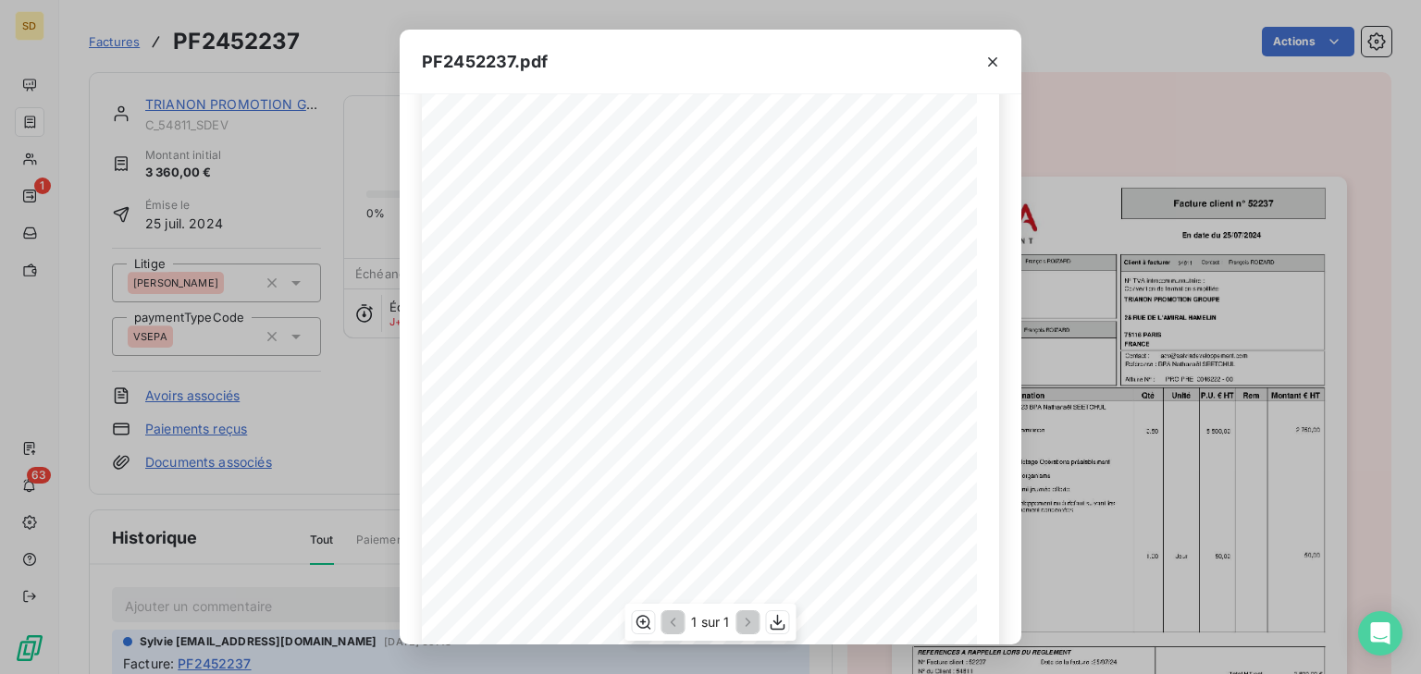
click at [496, 438] on span "Frais de déplacement" at bounding box center [492, 437] width 81 height 7
drag, startPoint x: 517, startPoint y: 439, endPoint x: 462, endPoint y: 433, distance: 55.0
click at [462, 434] on span "Frais de déplacement" at bounding box center [492, 437] width 81 height 7
click at [998, 62] on icon "button" at bounding box center [992, 62] width 18 height 18
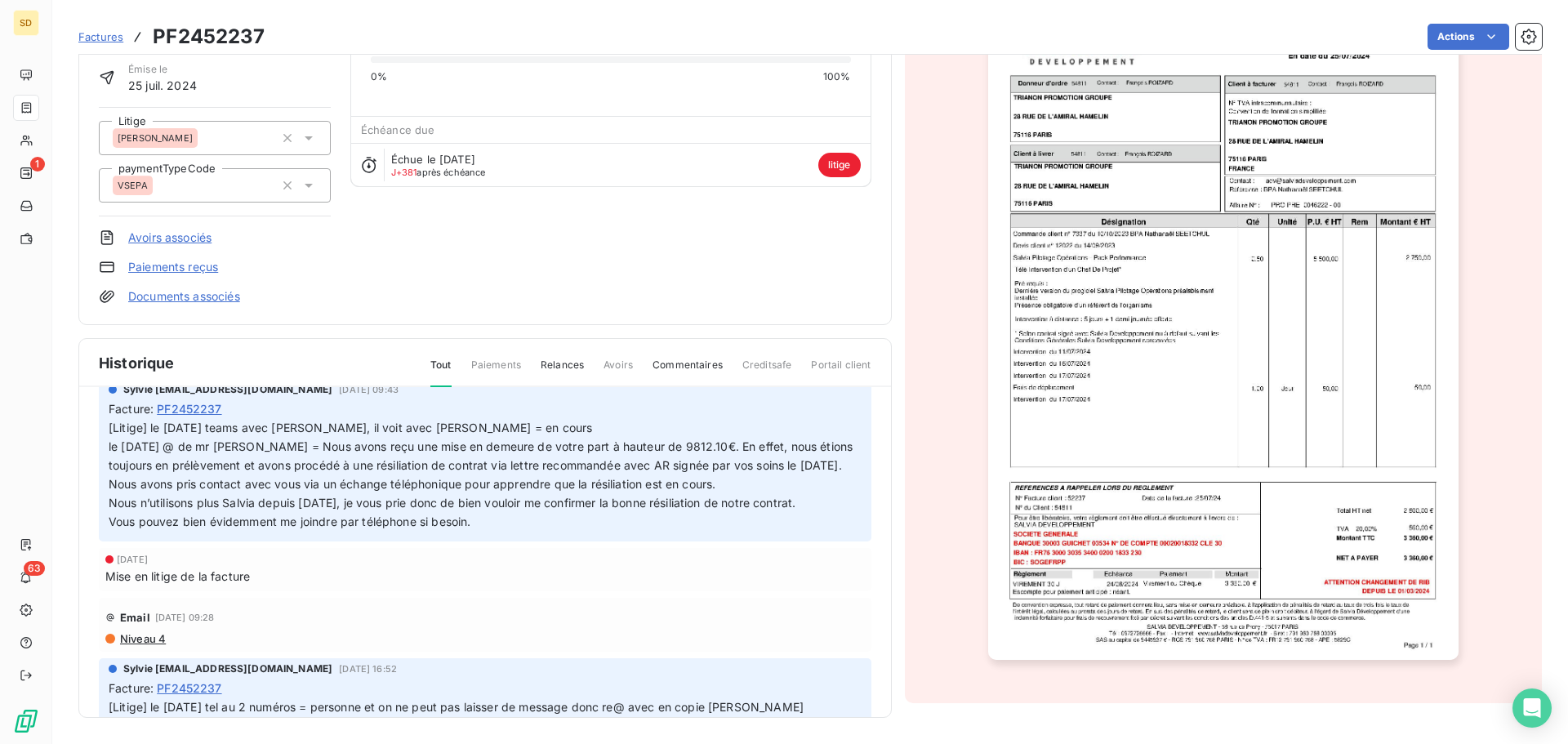
scroll to position [65, 0]
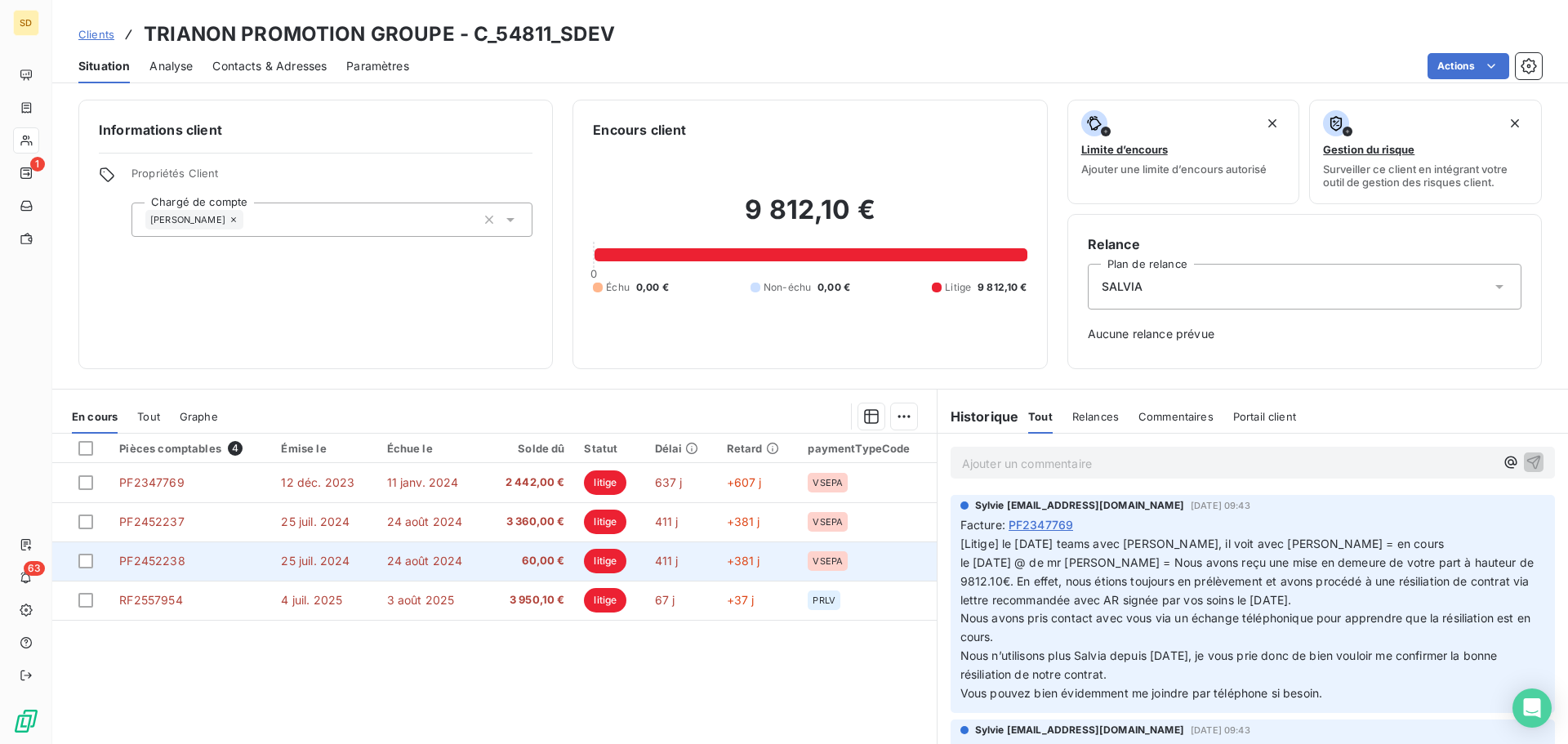
click at [451, 556] on span "24 août 2024" at bounding box center [425, 560] width 76 height 14
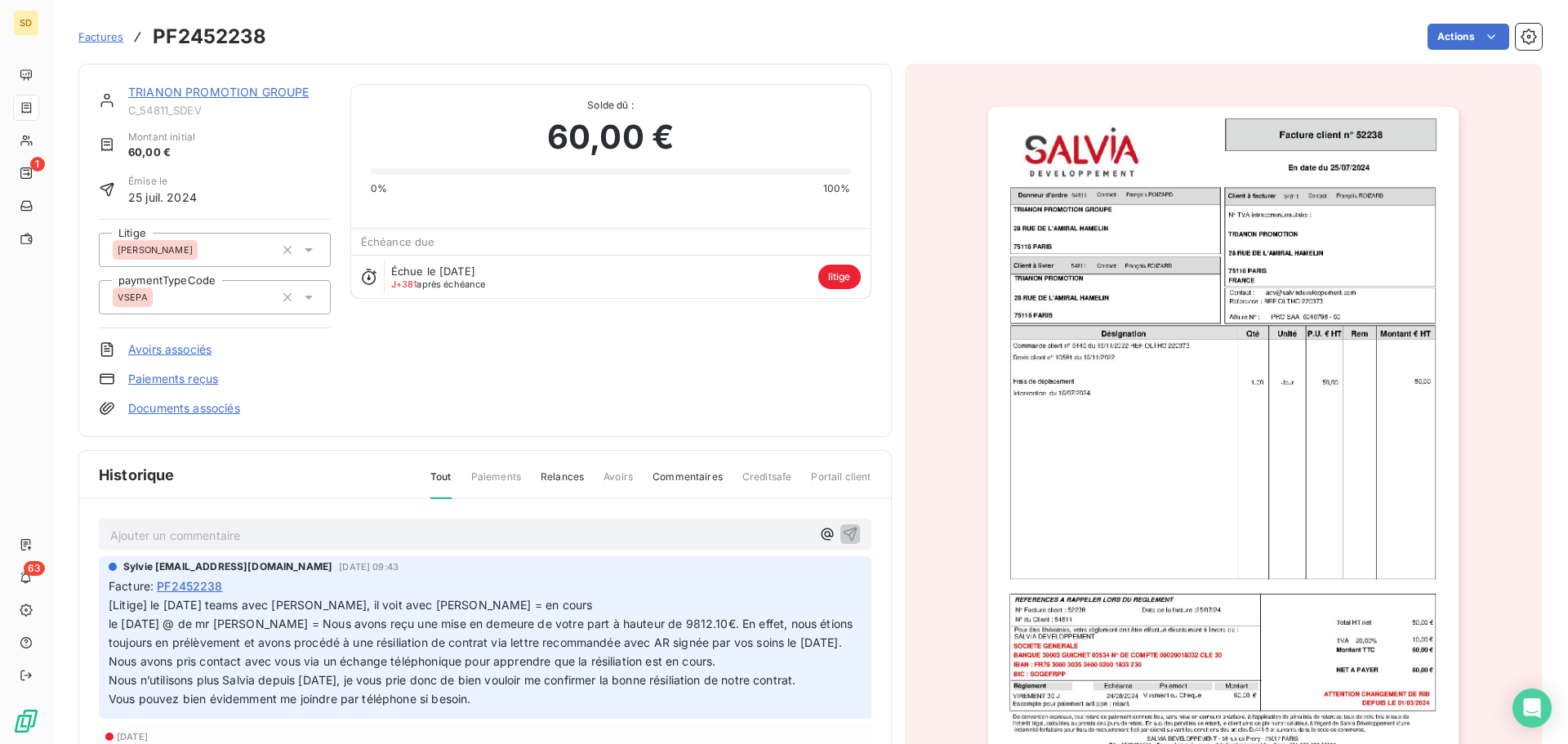
click at [1082, 393] on img "button" at bounding box center [1223, 439] width 471 height 665
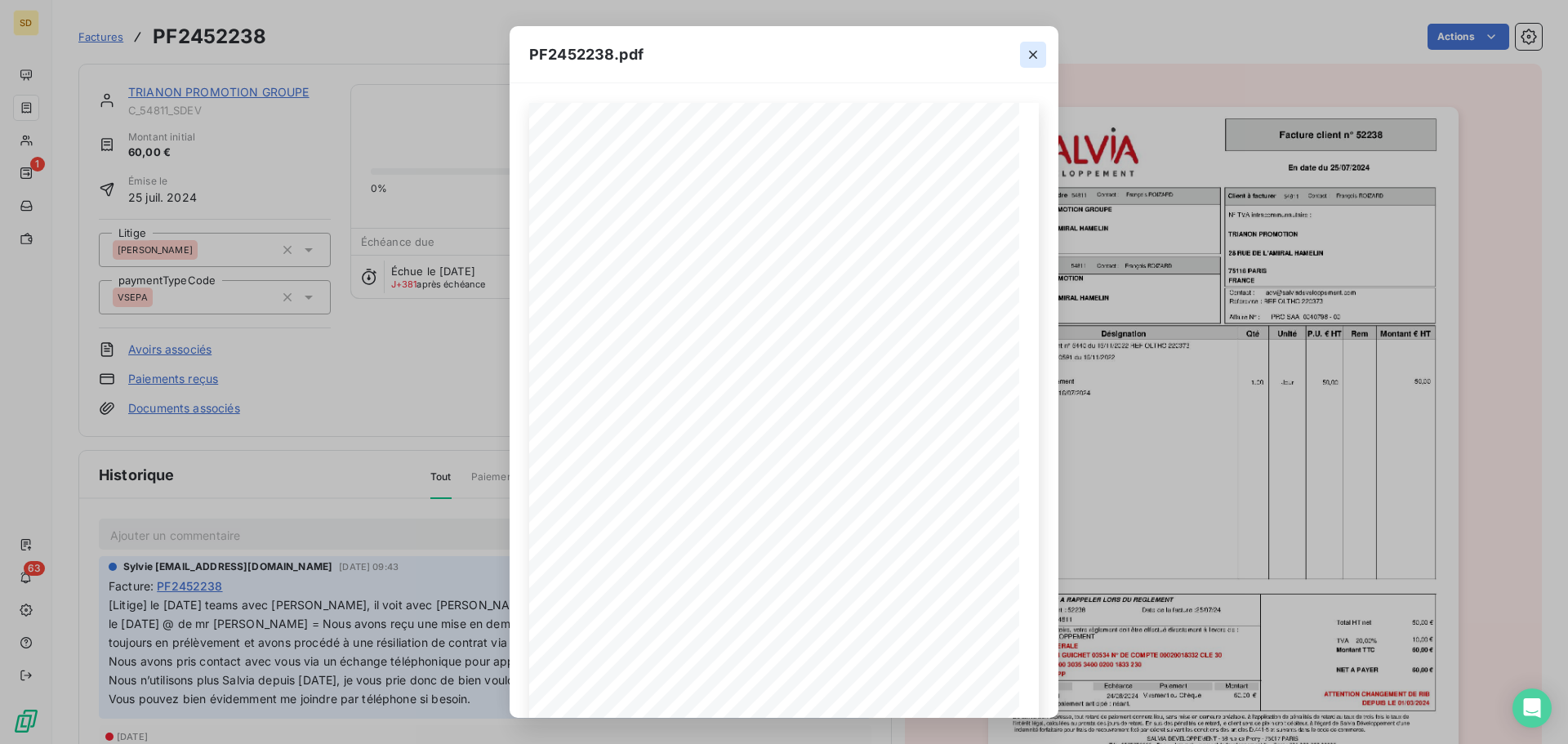
click at [1037, 55] on icon "button" at bounding box center [1033, 55] width 16 height 16
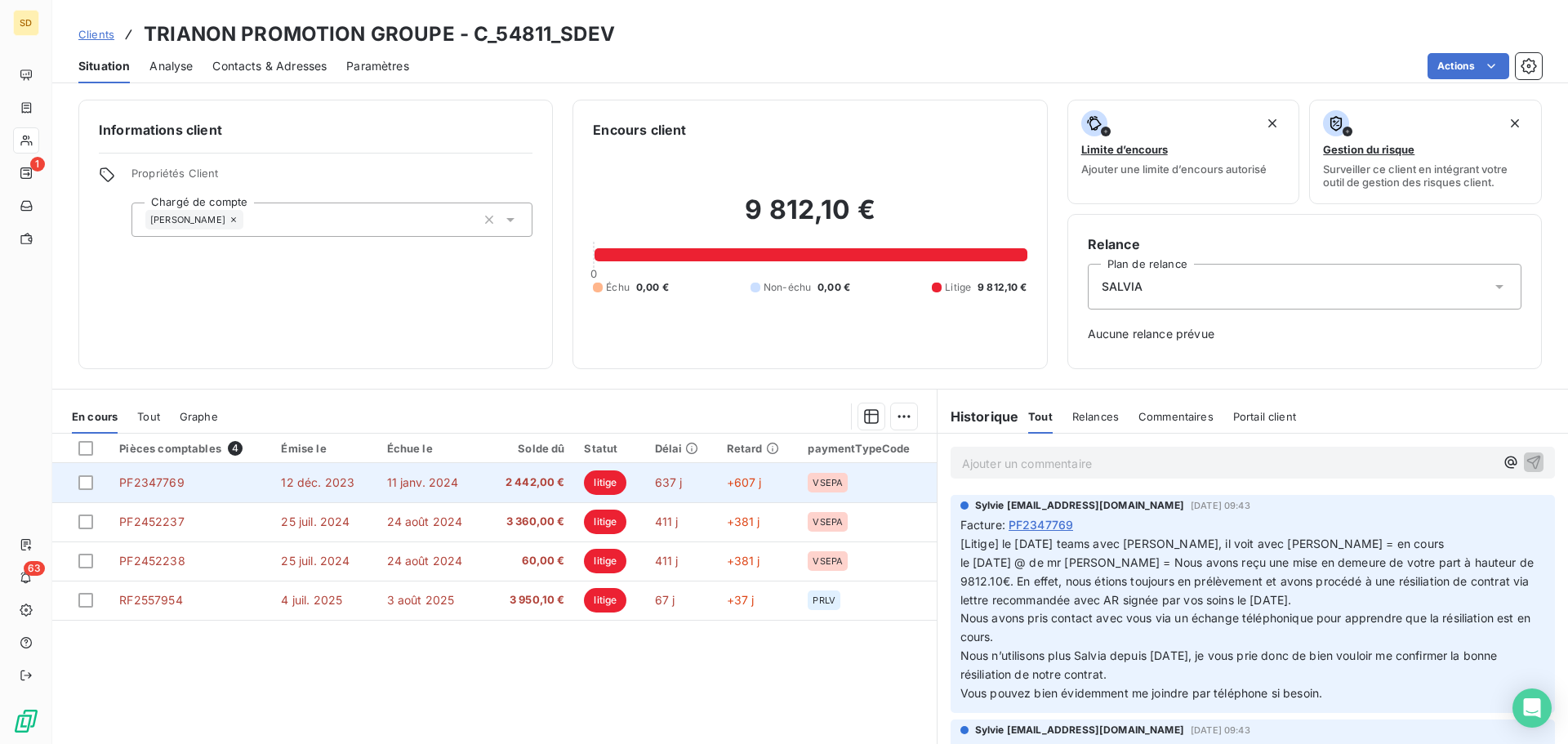
click at [504, 482] on span "2 442,00 €" at bounding box center [529, 482] width 70 height 16
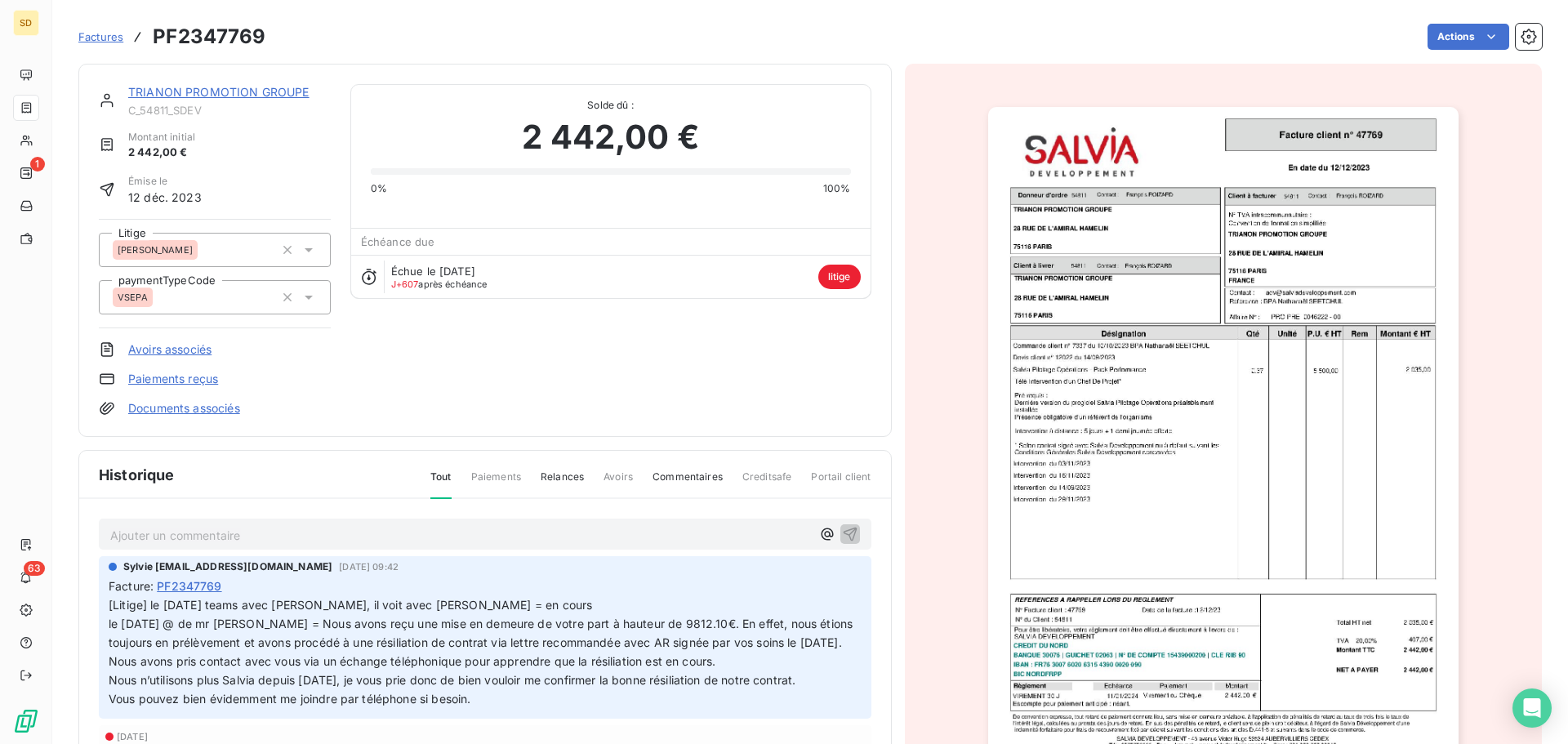
click at [1112, 462] on img "button" at bounding box center [1223, 439] width 471 height 665
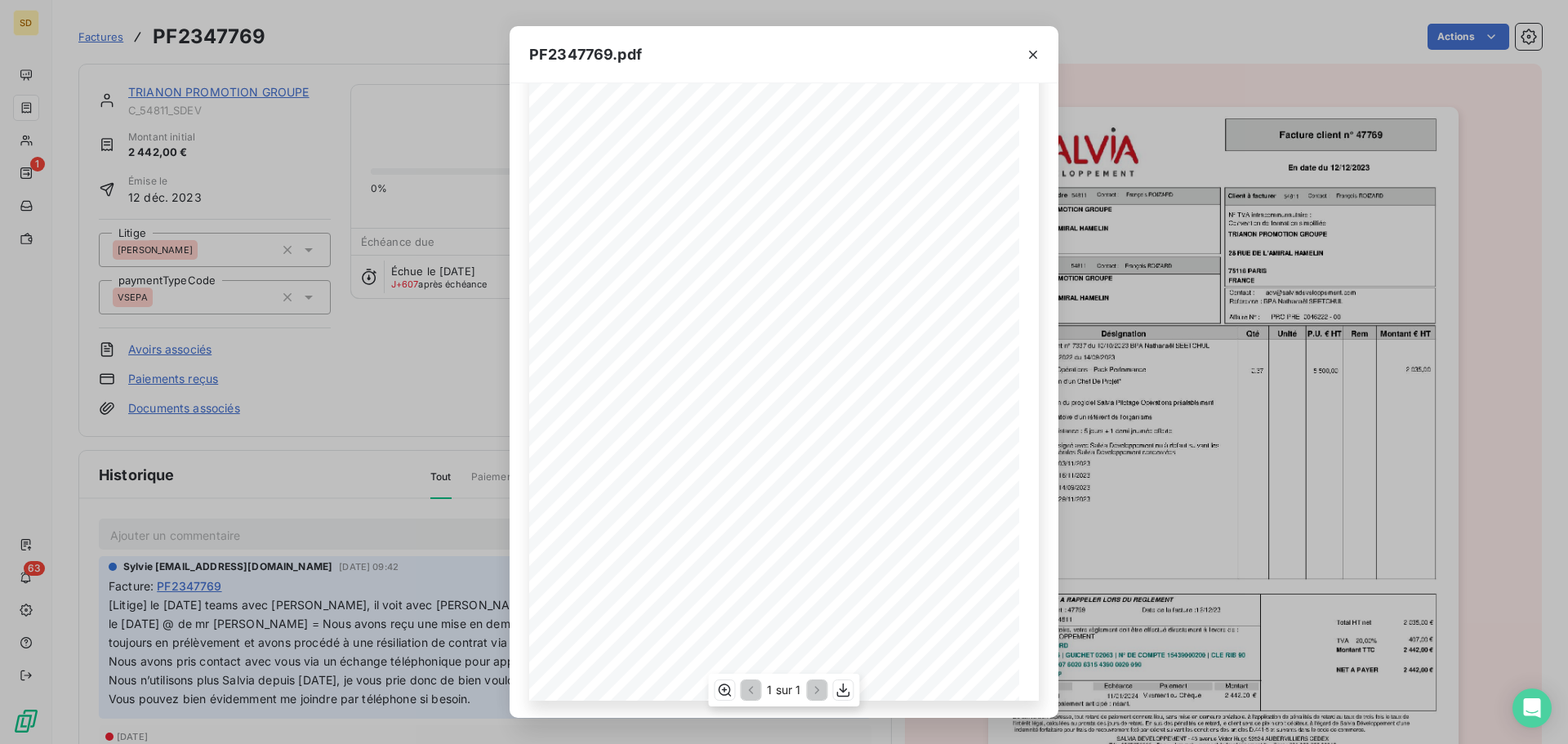
scroll to position [105, 0]
click at [1030, 56] on icon "button" at bounding box center [1033, 55] width 16 height 16
